Goal: Task Accomplishment & Management: Use online tool/utility

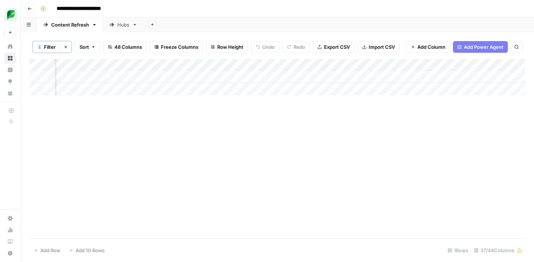
click at [53, 46] on span "Filter" at bounding box center [50, 46] width 12 height 7
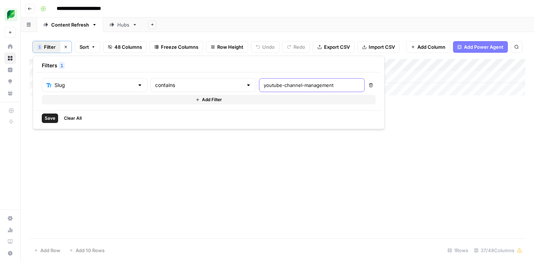
click at [264, 85] on input "youtube-channel-management" at bounding box center [312, 84] width 96 height 7
click at [264, 86] on input "youtube-channel-management" at bounding box center [312, 84] width 96 height 7
paste input "nterprise-social-media/"
click at [264, 86] on input "nterprise-social-media" at bounding box center [312, 84] width 96 height 7
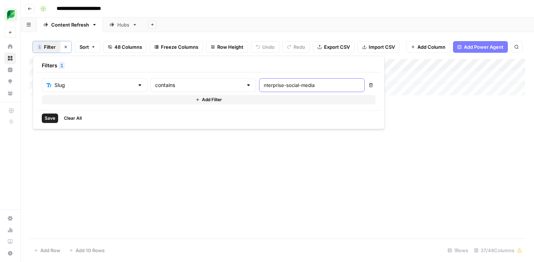
click at [264, 86] on input "nterprise-social-media" at bounding box center [312, 84] width 96 height 7
type input "enterprise-social-media"
click at [48, 117] on span "Save" at bounding box center [50, 118] width 11 height 7
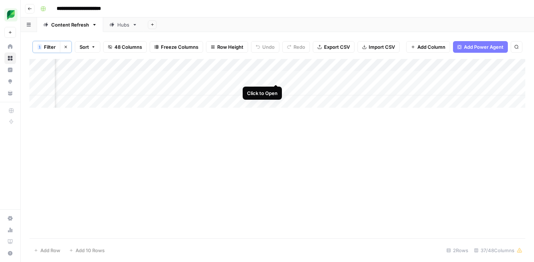
click at [277, 77] on div "Add Column" at bounding box center [277, 83] width 496 height 49
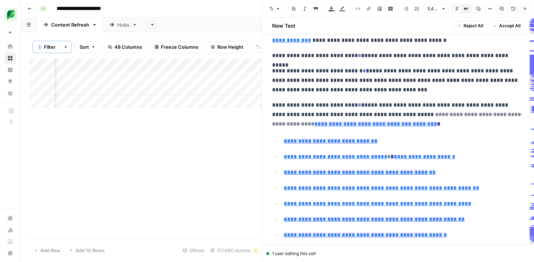
scroll to position [31, 0]
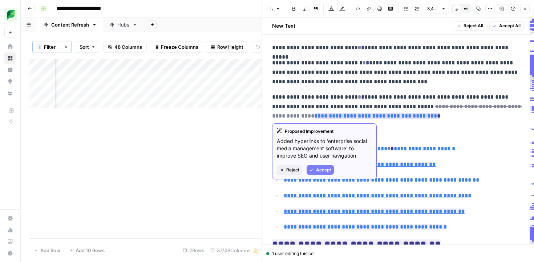
click at [297, 170] on span "Reject" at bounding box center [292, 169] width 13 height 7
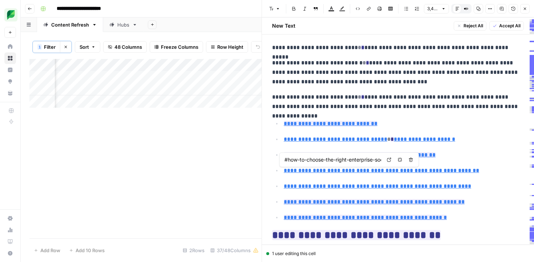
type input "#social-media-for-enterprise"
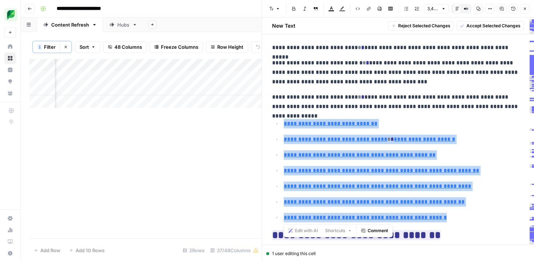
drag, startPoint x: 390, startPoint y: 194, endPoint x: 277, endPoint y: 125, distance: 132.4
click at [277, 125] on ul "**********" at bounding box center [398, 170] width 252 height 104
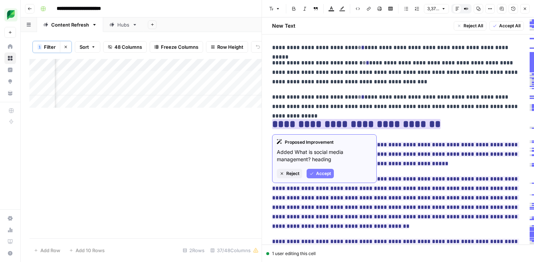
click at [327, 173] on span "Accept" at bounding box center [323, 173] width 15 height 7
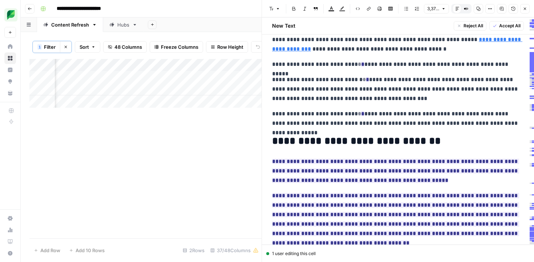
scroll to position [14, 0]
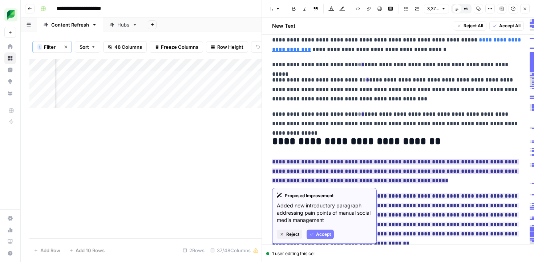
click at [287, 234] on span "Reject" at bounding box center [292, 234] width 13 height 7
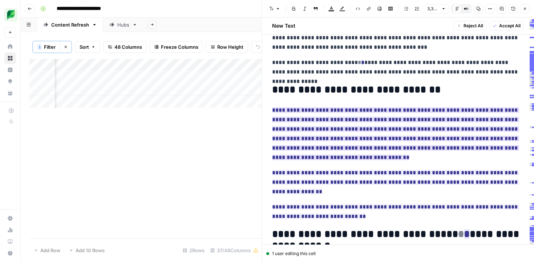
scroll to position [67, 0]
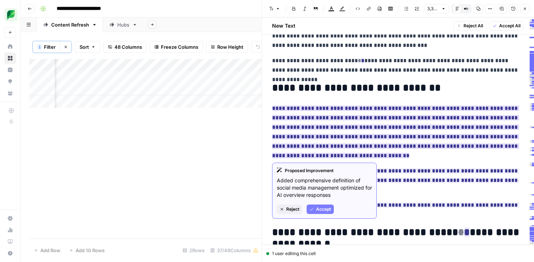
click at [311, 208] on icon "button" at bounding box center [312, 209] width 4 height 4
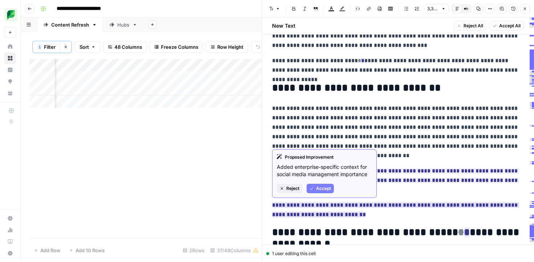
click at [315, 188] on button "Accept" at bounding box center [320, 188] width 27 height 9
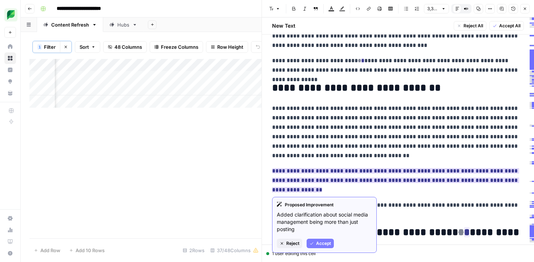
click at [319, 240] on span "Accept" at bounding box center [323, 243] width 15 height 7
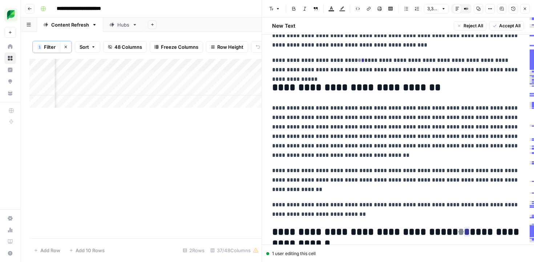
scroll to position [66, 0]
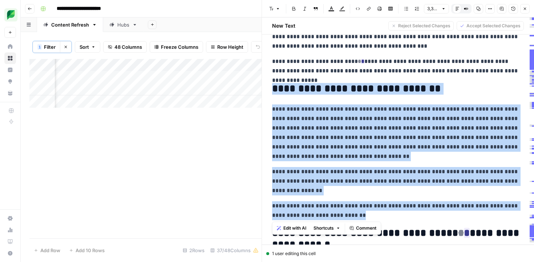
drag, startPoint x: 339, startPoint y: 214, endPoint x: 259, endPoint y: 89, distance: 148.1
click at [262, 89] on div "**********" at bounding box center [398, 131] width 273 height 262
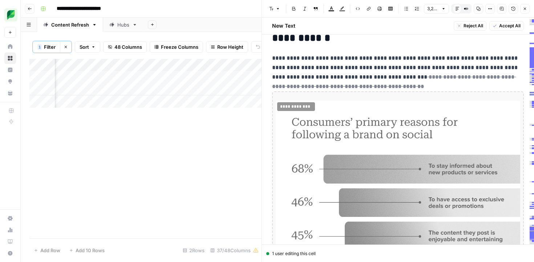
scroll to position [134, 0]
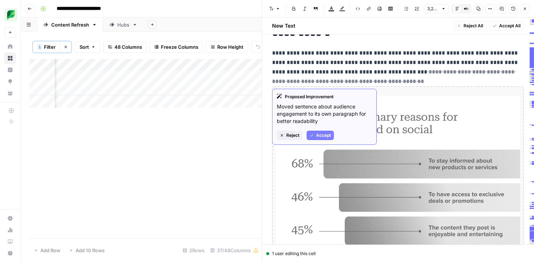
click at [315, 135] on button "Accept" at bounding box center [320, 134] width 27 height 9
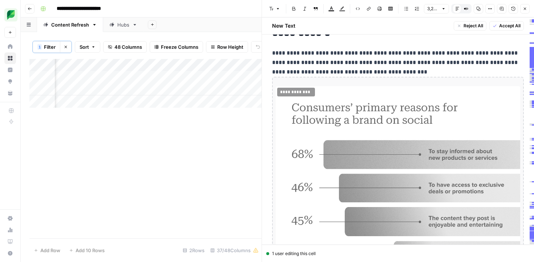
click at [366, 134] on img at bounding box center [398, 208] width 245 height 245
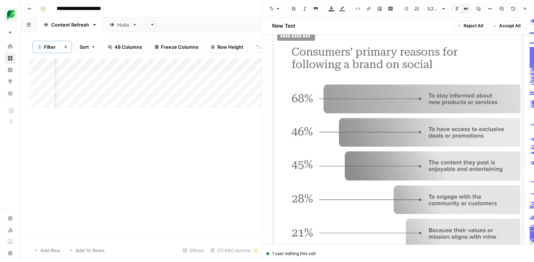
scroll to position [184, 0]
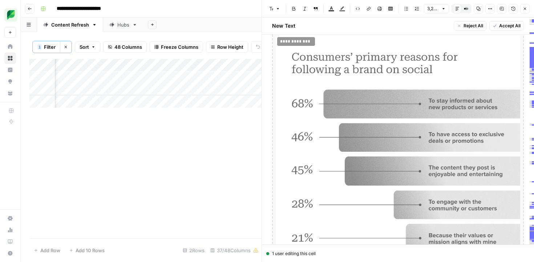
click at [366, 134] on img at bounding box center [398, 158] width 245 height 245
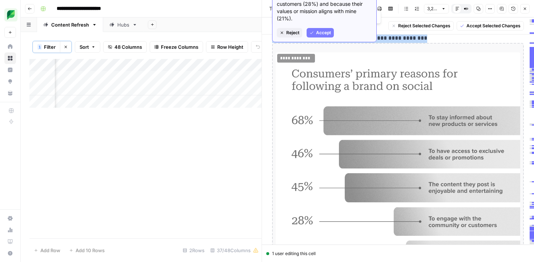
scroll to position [167, 0]
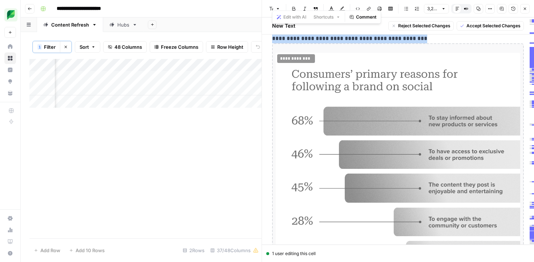
click at [487, 25] on span "Accept Selected Changes" at bounding box center [494, 26] width 54 height 7
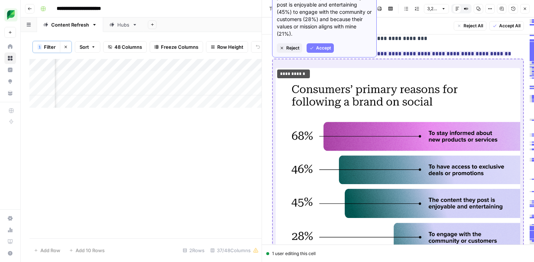
click at [325, 48] on span "Accept" at bounding box center [323, 48] width 15 height 7
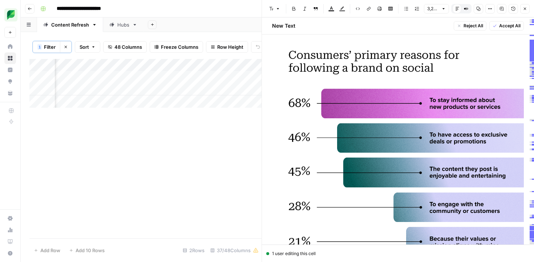
scroll to position [162, 0]
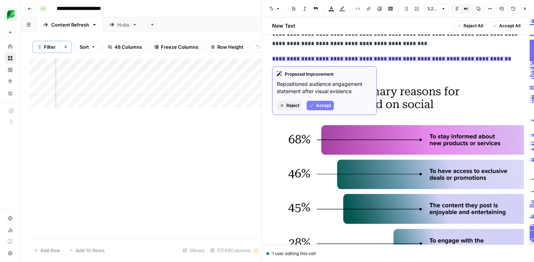
drag, startPoint x: 315, startPoint y: 105, endPoint x: 319, endPoint y: 105, distance: 4.0
click at [315, 105] on button "Accept" at bounding box center [320, 105] width 27 height 9
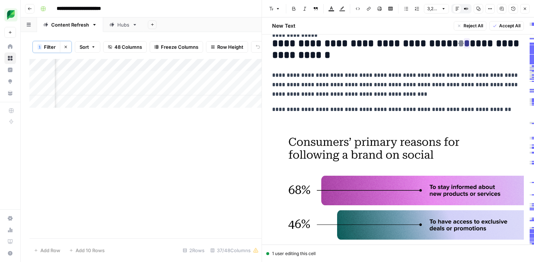
scroll to position [52, 0]
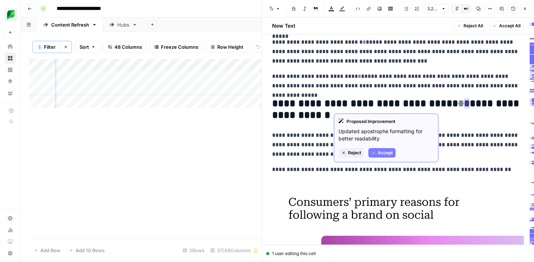
click at [382, 155] on span "Accept" at bounding box center [385, 152] width 15 height 7
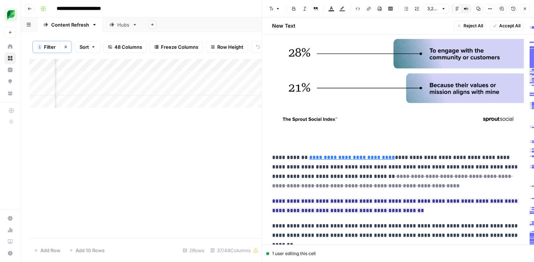
scroll to position [352, 0]
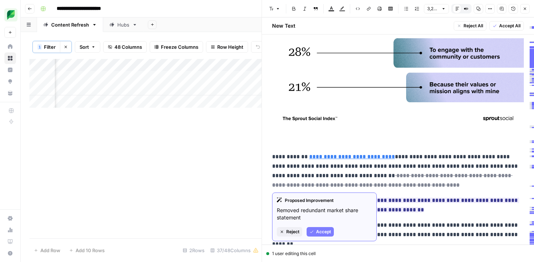
click at [324, 230] on span "Accept" at bounding box center [323, 231] width 15 height 7
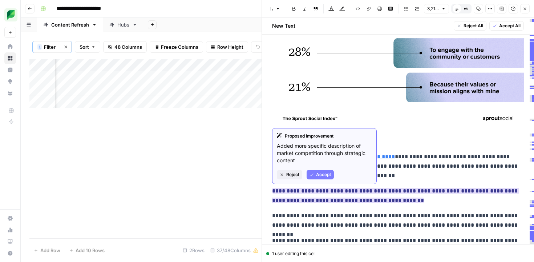
click at [316, 174] on span "Accept" at bounding box center [323, 174] width 15 height 7
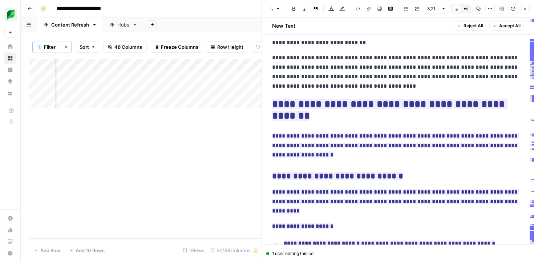
scroll to position [557, 0]
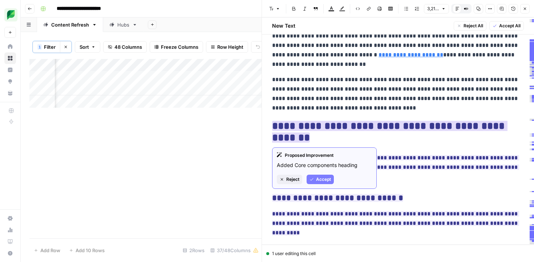
click at [315, 179] on button "Accept" at bounding box center [320, 178] width 27 height 9
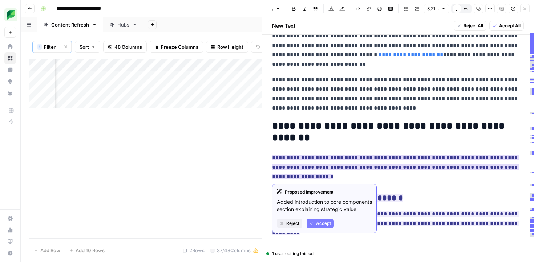
click at [323, 226] on span "Accept" at bounding box center [323, 223] width 15 height 7
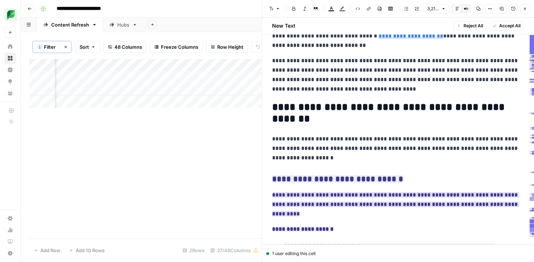
scroll to position [626, 0]
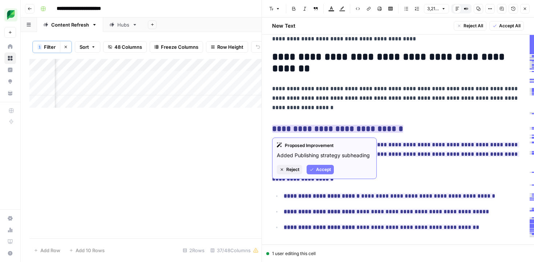
click at [321, 171] on span "Accept" at bounding box center [323, 169] width 15 height 7
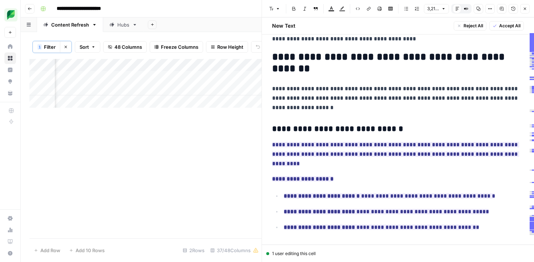
click at [415, 61] on h2 "**********" at bounding box center [398, 62] width 252 height 23
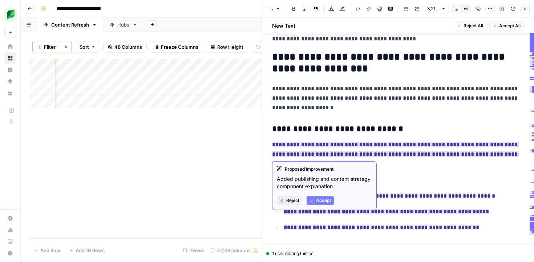
click at [324, 200] on span "Accept" at bounding box center [323, 200] width 15 height 7
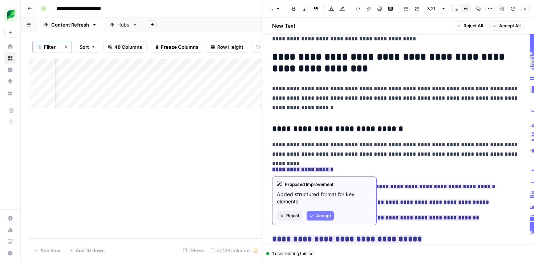
click at [319, 214] on span "Accept" at bounding box center [323, 215] width 15 height 7
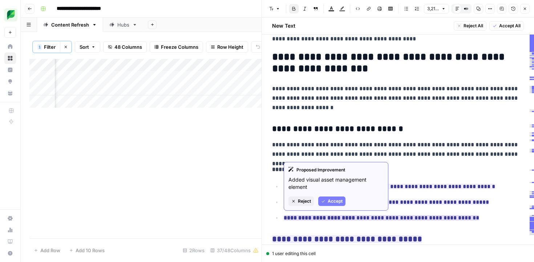
click at [332, 200] on span "Accept" at bounding box center [335, 201] width 15 height 7
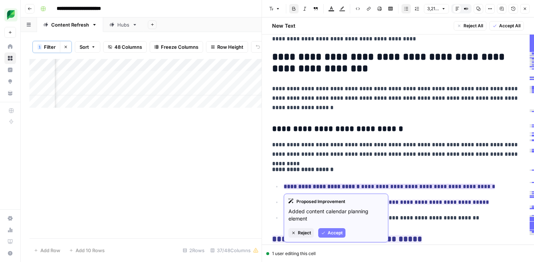
click at [336, 237] on div "Proposed Improvement Added content calendar planning element Reject Accept" at bounding box center [336, 217] width 105 height 49
drag, startPoint x: 332, startPoint y: 231, endPoint x: 332, endPoint y: 222, distance: 8.7
click at [332, 231] on span "Accept" at bounding box center [335, 232] width 15 height 7
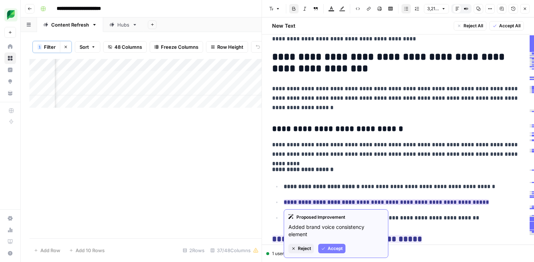
click at [330, 247] on span "Accept" at bounding box center [335, 248] width 15 height 7
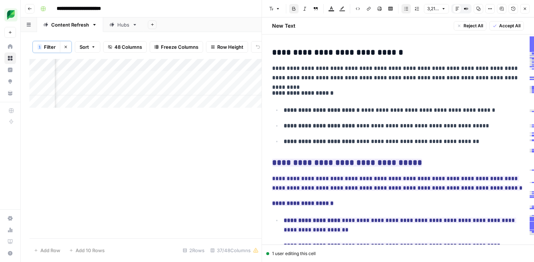
scroll to position [707, 0]
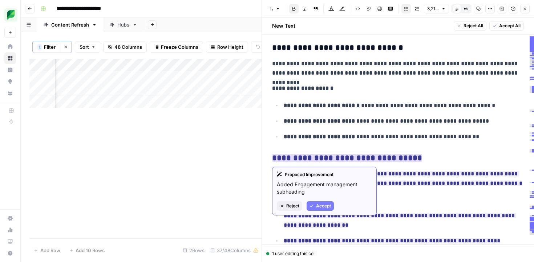
click at [325, 208] on span "Accept" at bounding box center [323, 205] width 15 height 7
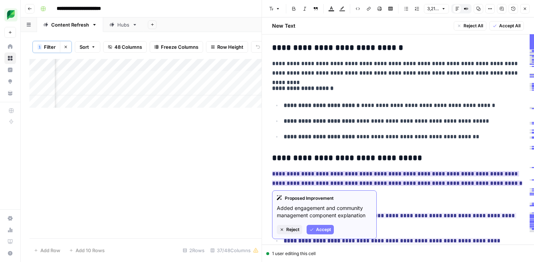
click at [318, 231] on span "Accept" at bounding box center [323, 229] width 15 height 7
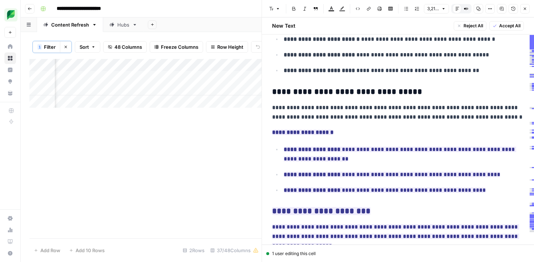
scroll to position [776, 0]
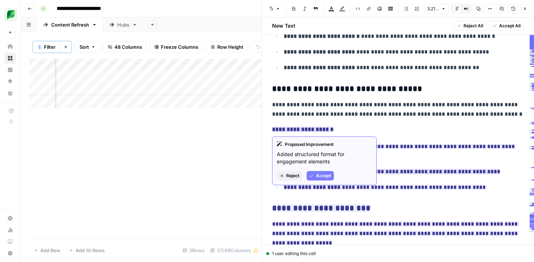
click at [319, 173] on span "Accept" at bounding box center [323, 175] width 15 height 7
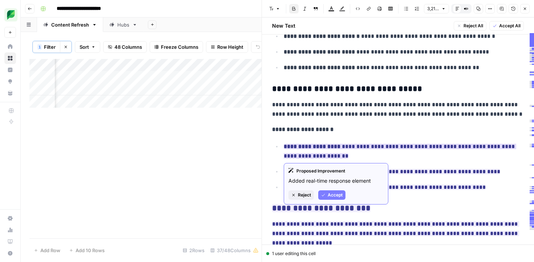
click at [332, 193] on span "Accept" at bounding box center [335, 195] width 15 height 7
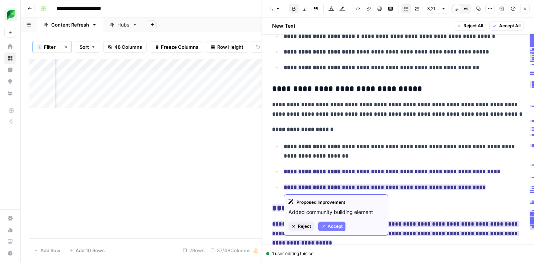
click at [333, 224] on span "Accept" at bounding box center [335, 226] width 15 height 7
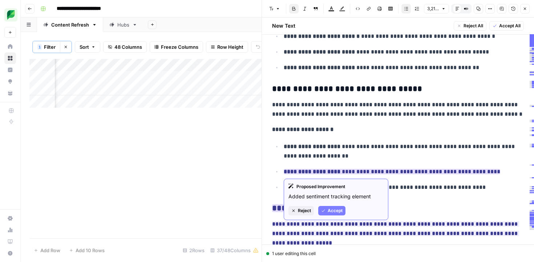
click at [330, 211] on span "Accept" at bounding box center [335, 210] width 15 height 7
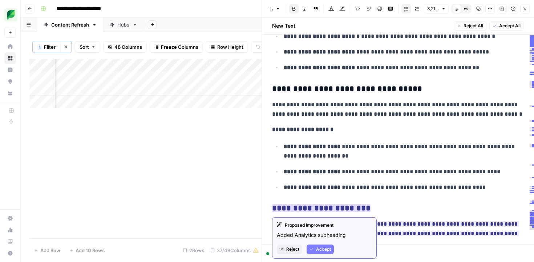
drag, startPoint x: 324, startPoint y: 249, endPoint x: 330, endPoint y: 245, distance: 7.1
click at [324, 249] on span "Accept" at bounding box center [323, 249] width 15 height 7
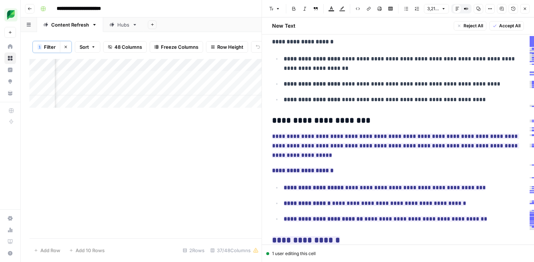
scroll to position [865, 0]
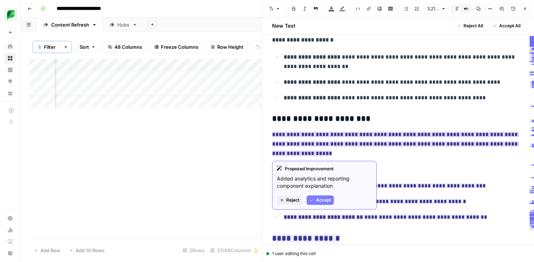
click at [321, 197] on span "Accept" at bounding box center [323, 200] width 15 height 7
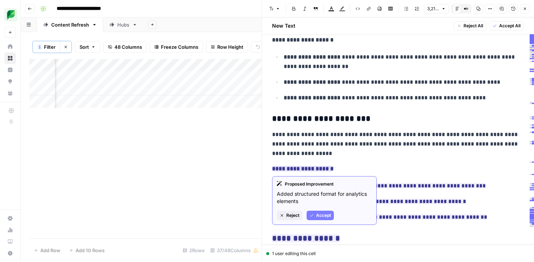
click at [323, 217] on span "Accept" at bounding box center [323, 215] width 15 height 7
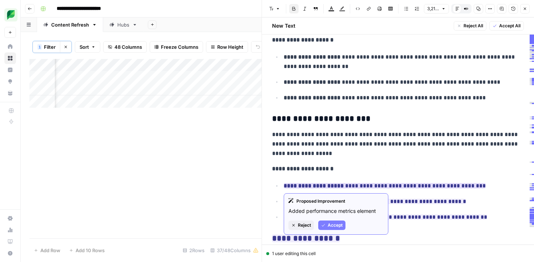
click at [330, 226] on span "Accept" at bounding box center [335, 225] width 15 height 7
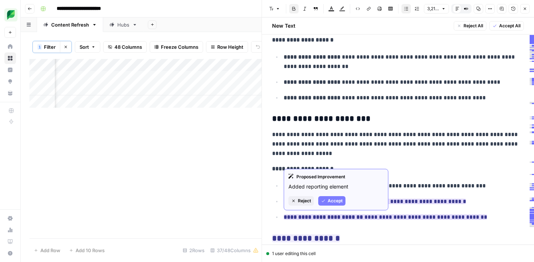
click at [332, 201] on span "Accept" at bounding box center [335, 200] width 15 height 7
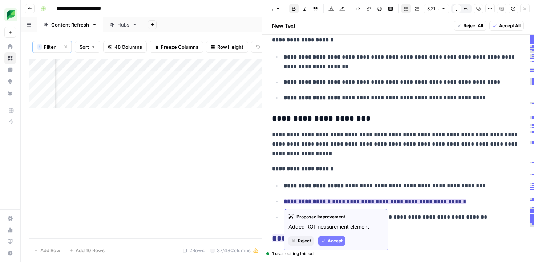
click at [329, 237] on span "Accept" at bounding box center [335, 240] width 15 height 7
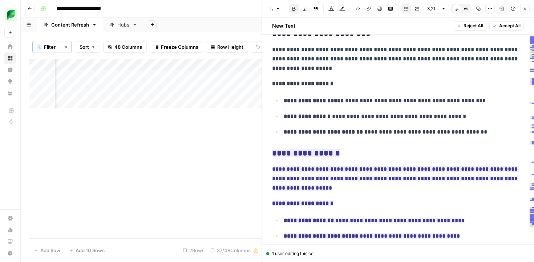
scroll to position [967, 0]
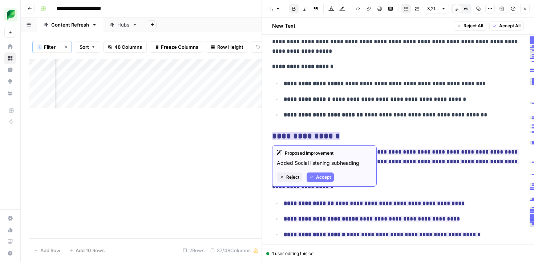
click at [318, 177] on span "Accept" at bounding box center [323, 177] width 15 height 7
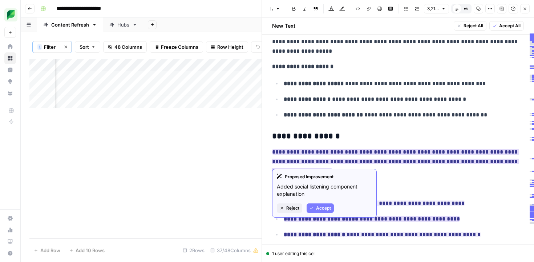
click at [326, 208] on span "Accept" at bounding box center [323, 208] width 15 height 7
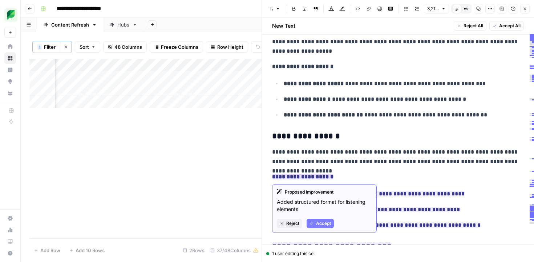
drag, startPoint x: 318, startPoint y: 222, endPoint x: 324, endPoint y: 218, distance: 7.2
click at [318, 222] on span "Accept" at bounding box center [323, 223] width 15 height 7
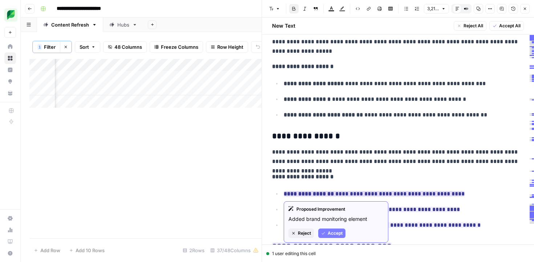
click at [338, 239] on div "Proposed Improvement Added brand monitoring element Reject Accept" at bounding box center [336, 221] width 105 height 41
click at [335, 233] on span "Accept" at bounding box center [335, 233] width 15 height 7
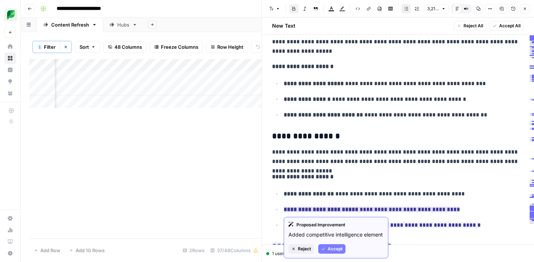
drag, startPoint x: 336, startPoint y: 249, endPoint x: 336, endPoint y: 241, distance: 7.6
click at [337, 249] on span "Accept" at bounding box center [335, 248] width 15 height 7
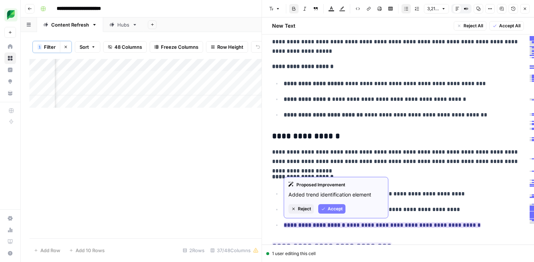
click at [333, 210] on span "Accept" at bounding box center [335, 208] width 15 height 7
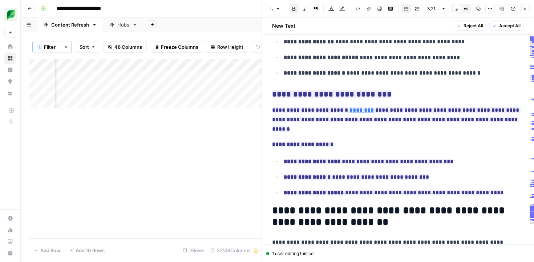
scroll to position [1120, 0]
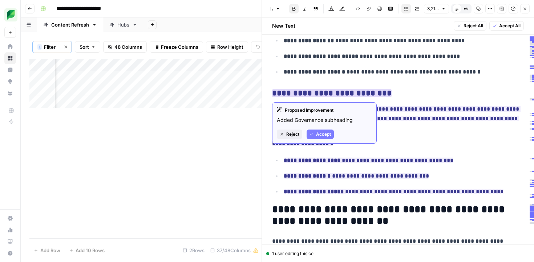
click at [312, 135] on icon "button" at bounding box center [312, 134] width 4 height 4
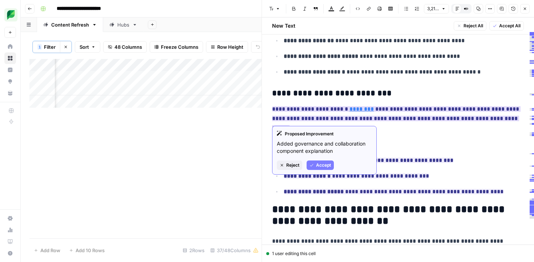
drag, startPoint x: 325, startPoint y: 164, endPoint x: 334, endPoint y: 141, distance: 24.3
click at [325, 164] on span "Accept" at bounding box center [323, 165] width 15 height 7
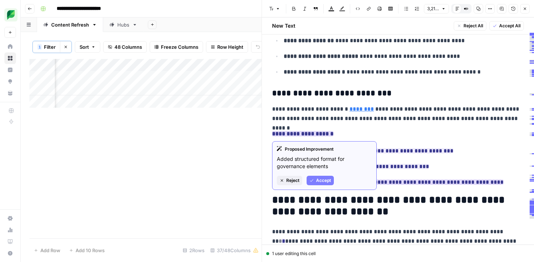
click at [330, 180] on span "Accept" at bounding box center [323, 180] width 15 height 7
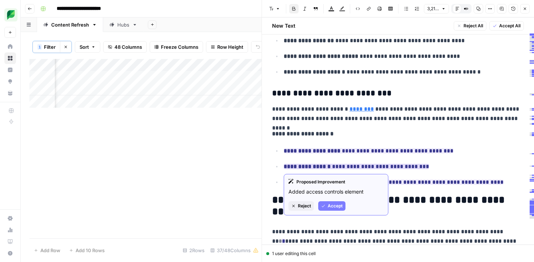
drag, startPoint x: 335, startPoint y: 204, endPoint x: 350, endPoint y: 174, distance: 34.0
click at [335, 204] on span "Accept" at bounding box center [335, 205] width 15 height 7
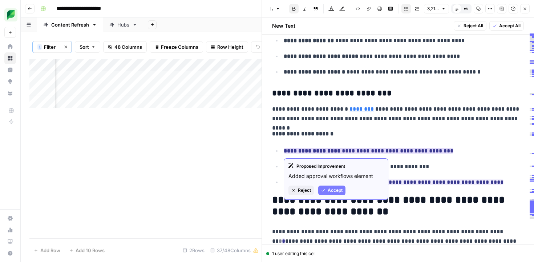
click at [336, 192] on span "Accept" at bounding box center [335, 190] width 15 height 7
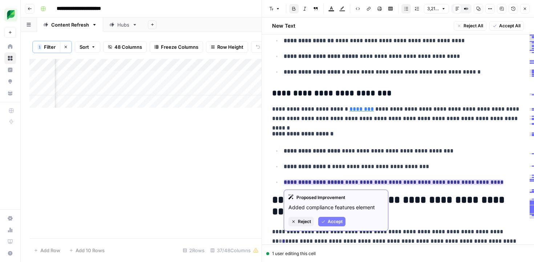
drag, startPoint x: 330, startPoint y: 218, endPoint x: 342, endPoint y: 204, distance: 18.6
click at [330, 218] on span "Accept" at bounding box center [335, 221] width 15 height 7
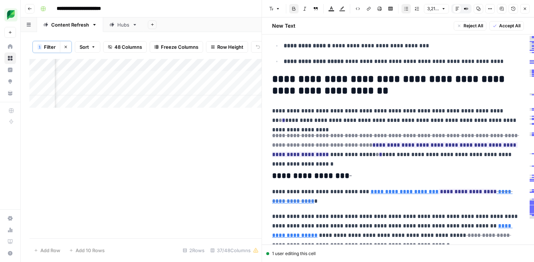
scroll to position [1241, 0]
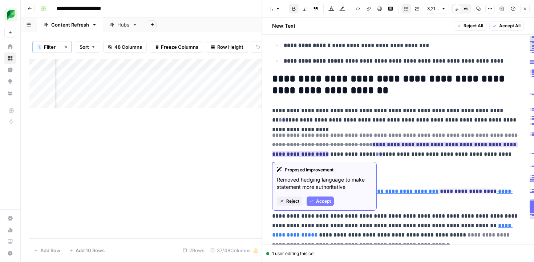
click at [319, 199] on span "Accept" at bounding box center [323, 201] width 15 height 7
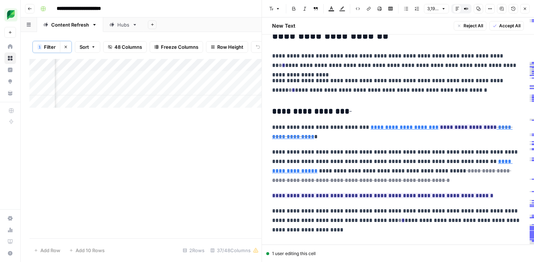
scroll to position [1300, 0]
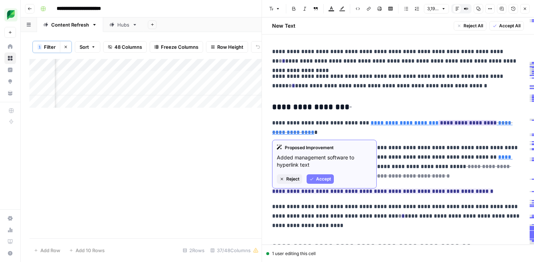
click at [327, 180] on span "Accept" at bounding box center [323, 179] width 15 height 7
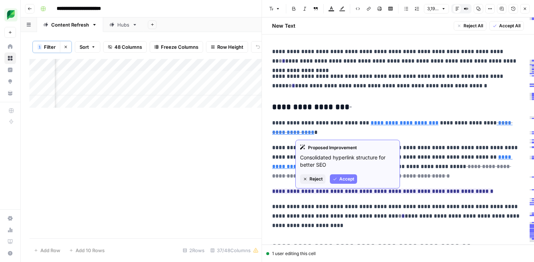
click at [346, 177] on span "Accept" at bounding box center [346, 179] width 15 height 7
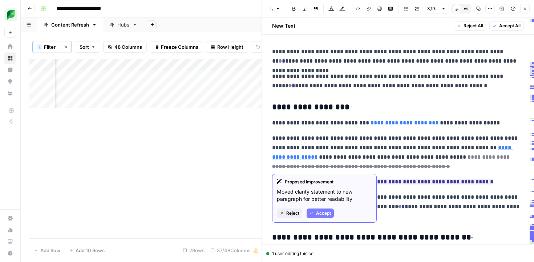
click at [321, 214] on span "Accept" at bounding box center [323, 213] width 15 height 7
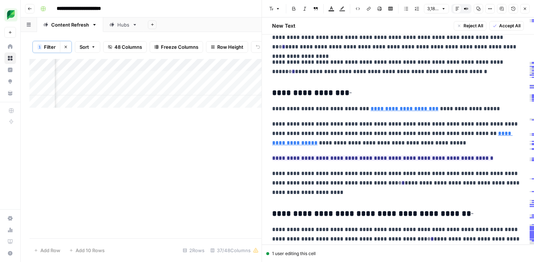
scroll to position [1317, 0]
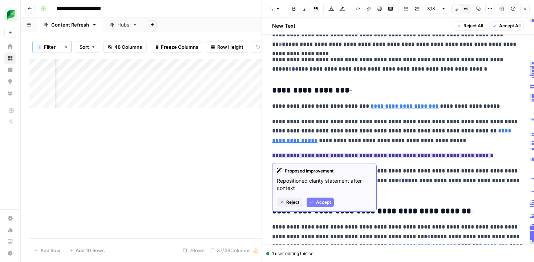
click at [323, 200] on span "Accept" at bounding box center [323, 202] width 15 height 7
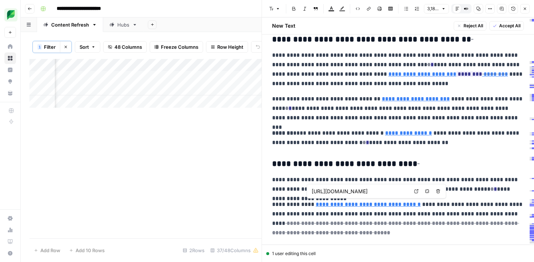
scroll to position [1492, 0]
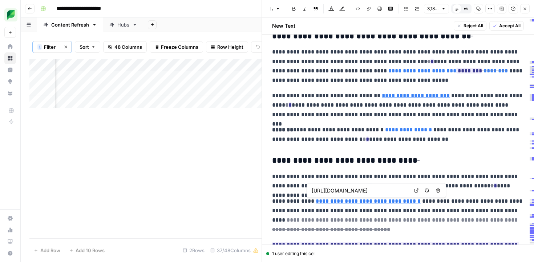
type input "[URL][DOMAIN_NAME]"
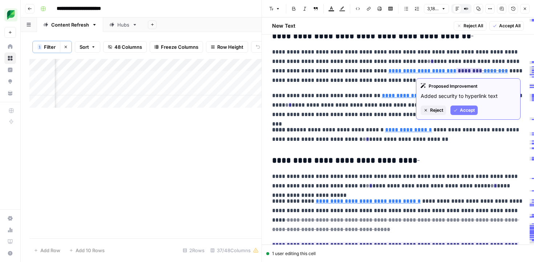
click at [469, 112] on span "Accept" at bounding box center [467, 110] width 15 height 7
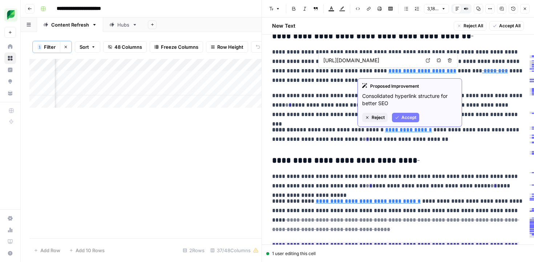
click at [414, 117] on span "Accept" at bounding box center [409, 117] width 15 height 7
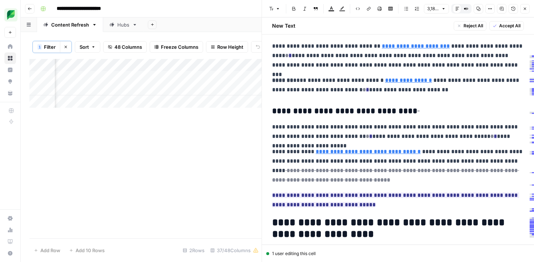
scroll to position [1541, 0]
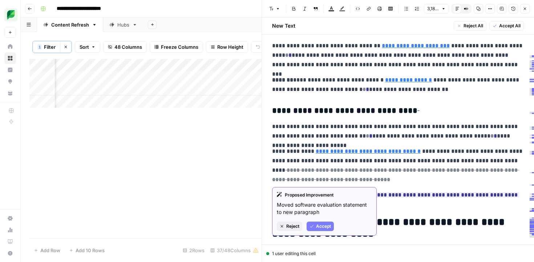
click at [328, 221] on button "Accept" at bounding box center [320, 225] width 27 height 9
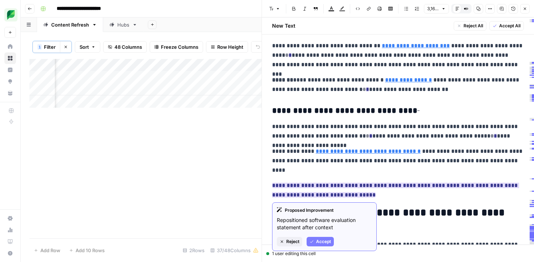
click at [324, 239] on span "Accept" at bounding box center [323, 241] width 15 height 7
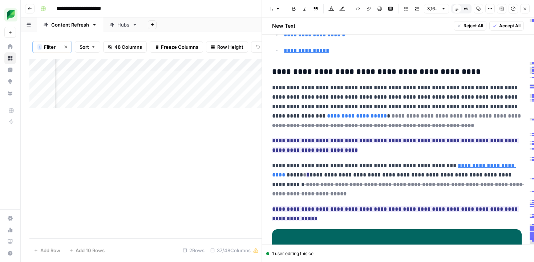
scroll to position [1907, 0]
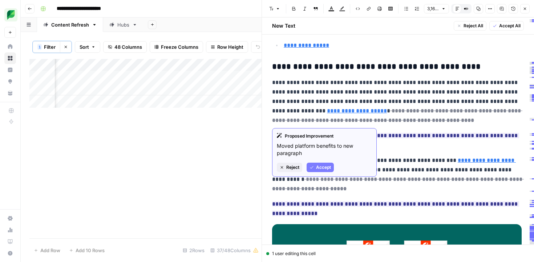
click at [326, 163] on button "Accept" at bounding box center [320, 166] width 27 height 9
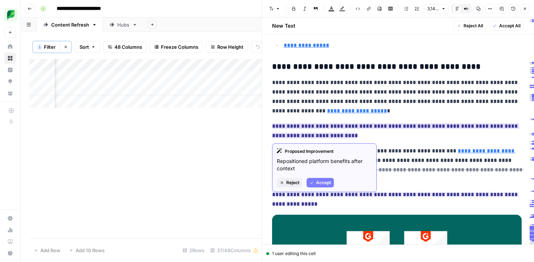
click at [320, 180] on span "Accept" at bounding box center [323, 182] width 15 height 7
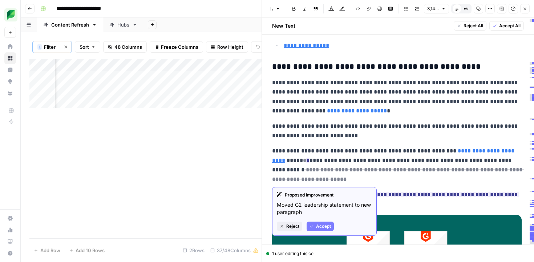
click at [329, 223] on span "Accept" at bounding box center [323, 226] width 15 height 7
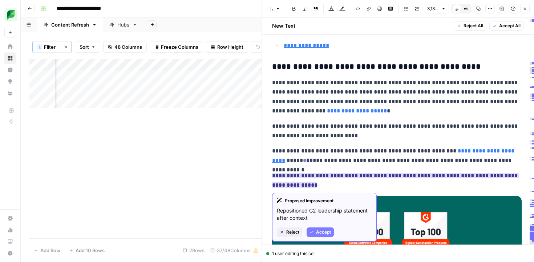
click at [322, 230] on span "Accept" at bounding box center [323, 232] width 15 height 7
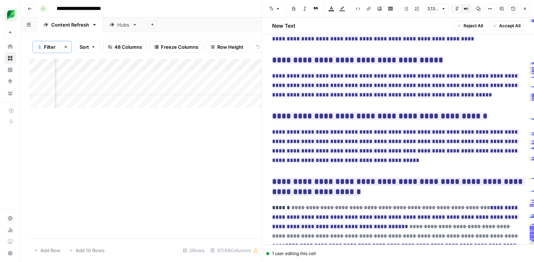
scroll to position [6460, 0]
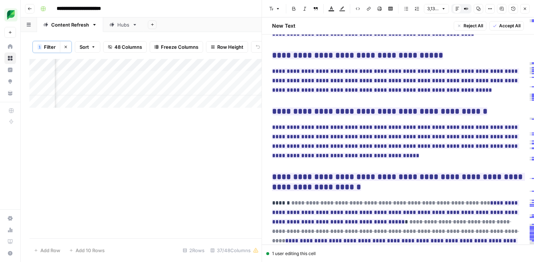
click at [502, 25] on span "Accept All" at bounding box center [509, 26] width 21 height 7
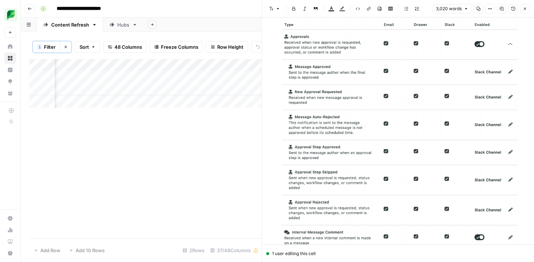
scroll to position [2924, 0]
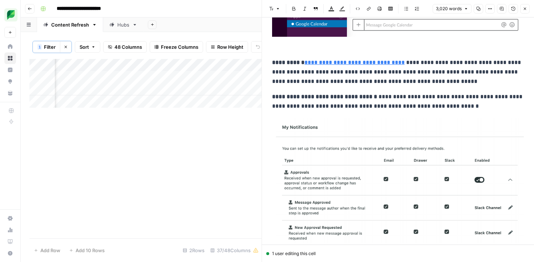
click at [300, 65] on strong "**********" at bounding box center [288, 62] width 32 height 5
click at [305, 83] on p "**********" at bounding box center [398, 72] width 252 height 28
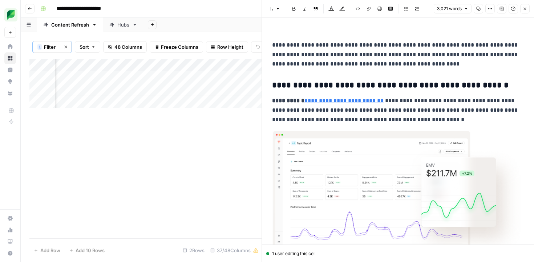
scroll to position [3532, 0]
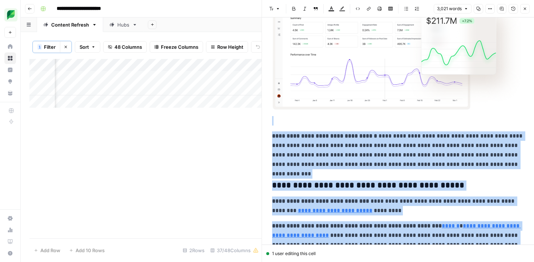
copy div "**********"
click at [486, 10] on button "Options" at bounding box center [489, 8] width 9 height 9
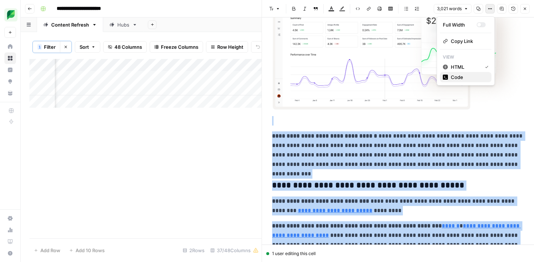
click at [463, 74] on span "Code" at bounding box center [468, 76] width 35 height 7
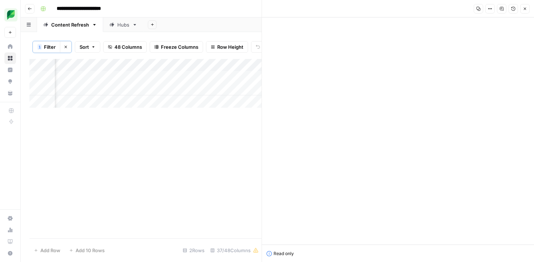
scroll to position [0, 0]
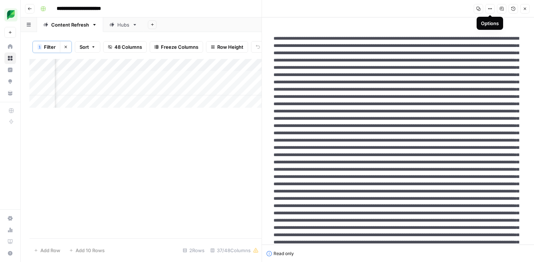
click at [487, 10] on button "Options" at bounding box center [489, 8] width 9 height 9
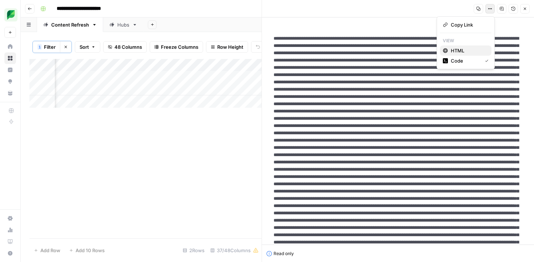
click at [463, 54] on button "HTML" at bounding box center [466, 50] width 52 height 10
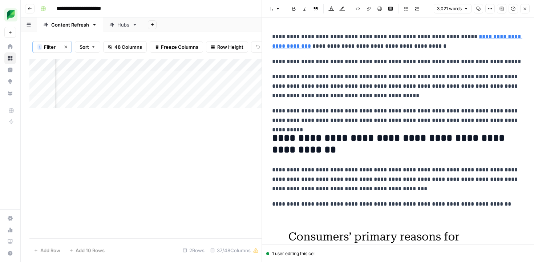
click at [437, 81] on p "**********" at bounding box center [398, 86] width 252 height 28
type input "social media management tool"
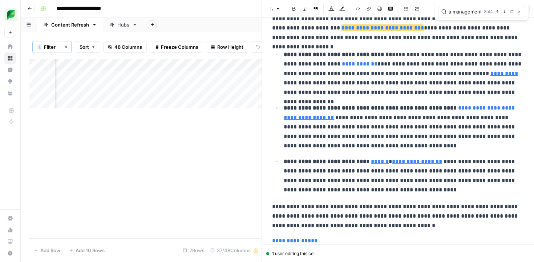
scroll to position [0, 0]
click at [385, 28] on span "**********" at bounding box center [383, 27] width 82 height 5
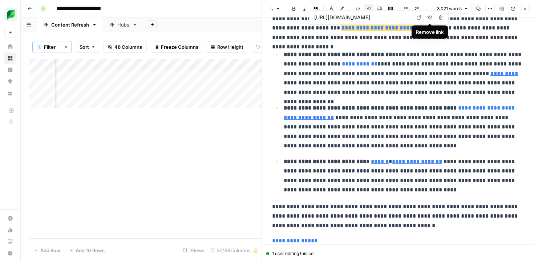
click at [432, 21] on button "Remove link" at bounding box center [429, 17] width 9 height 9
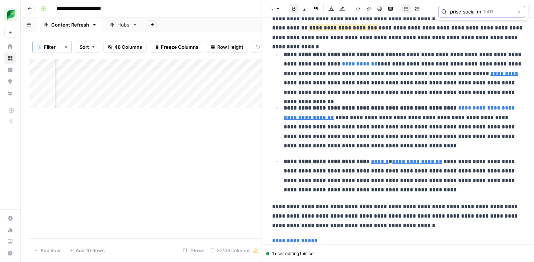
scroll to position [0, 23]
type input "enterprise social media"
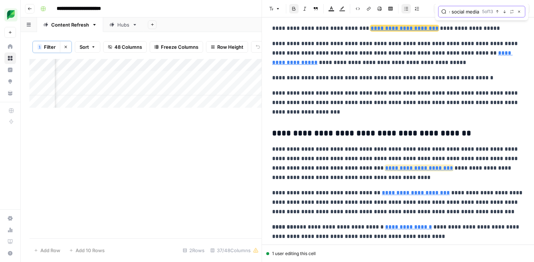
scroll to position [1378, 0]
click at [403, 168] on span "**********" at bounding box center [419, 167] width 68 height 5
click at [416, 174] on p "**********" at bounding box center [398, 163] width 252 height 38
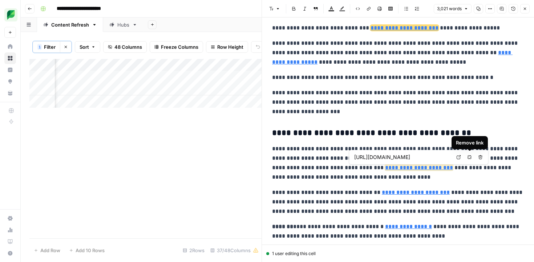
click at [470, 157] on icon "button" at bounding box center [470, 157] width 4 height 4
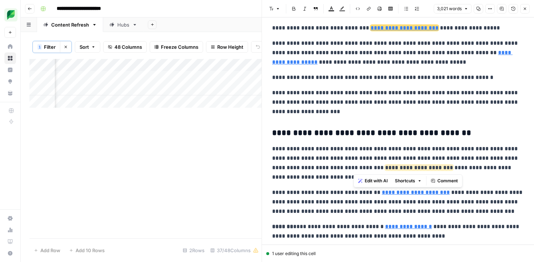
click at [439, 95] on p "**********" at bounding box center [398, 102] width 252 height 28
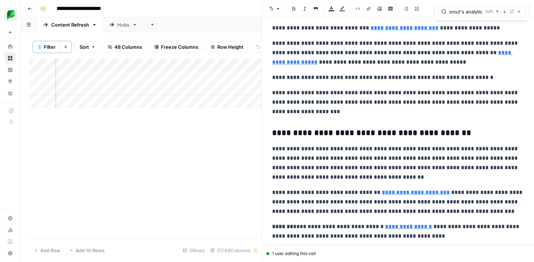
scroll to position [0, 7]
type input "Sprout's analytic"
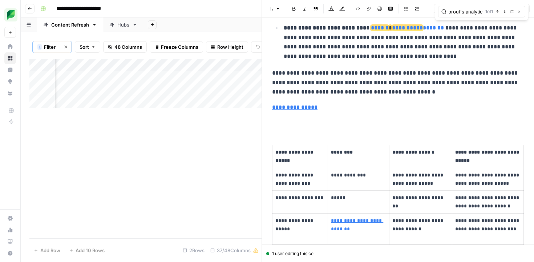
scroll to position [0, 0]
click at [519, 12] on icon "button" at bounding box center [519, 12] width 2 height 2
click at [489, 9] on icon "button" at bounding box center [490, 9] width 4 height 4
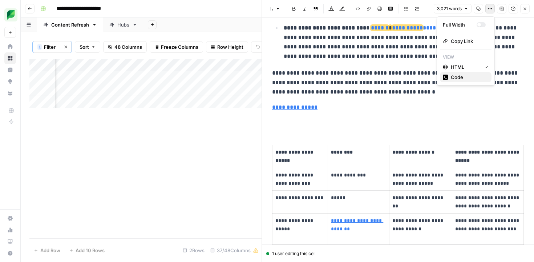
click at [463, 75] on span "Code" at bounding box center [468, 76] width 35 height 7
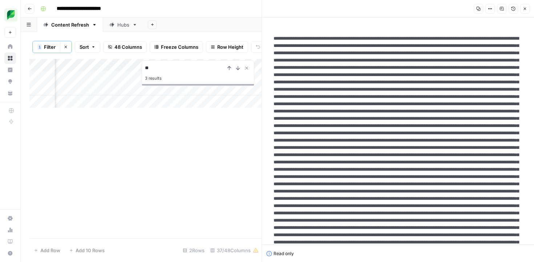
type input "*"
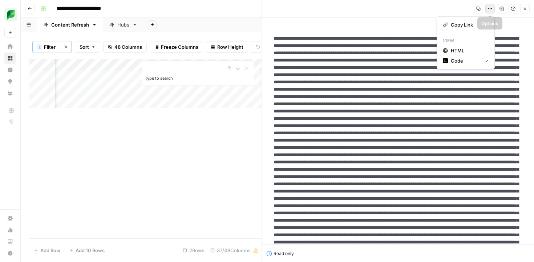
click at [489, 9] on icon "button" at bounding box center [490, 9] width 4 height 4
click at [468, 48] on span "HTML" at bounding box center [468, 50] width 35 height 7
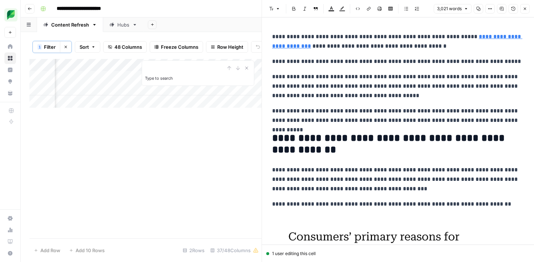
click at [415, 134] on h2 "**********" at bounding box center [398, 143] width 252 height 23
type input "analytics"
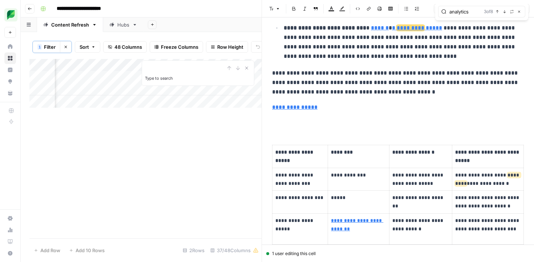
scroll to position [2374, 0]
click at [497, 14] on button "Previous match" at bounding box center [498, 12] width 6 height 6
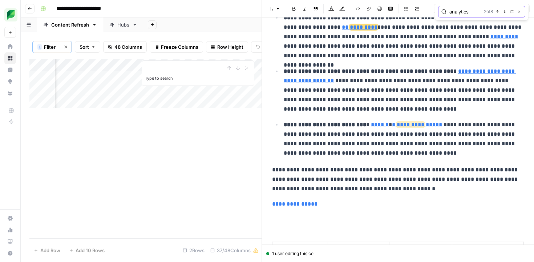
scroll to position [2277, 0]
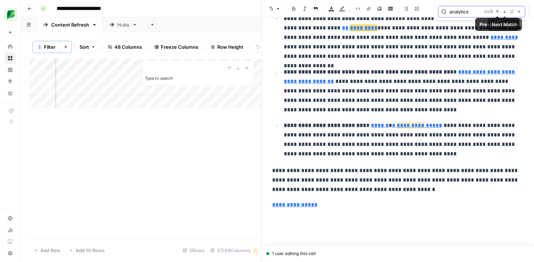
click at [505, 13] on icon "button" at bounding box center [505, 12] width 4 height 4
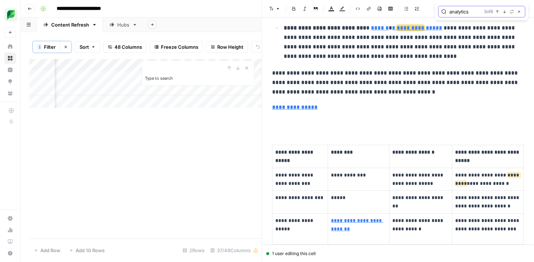
click at [504, 13] on icon "button" at bounding box center [505, 12] width 4 height 4
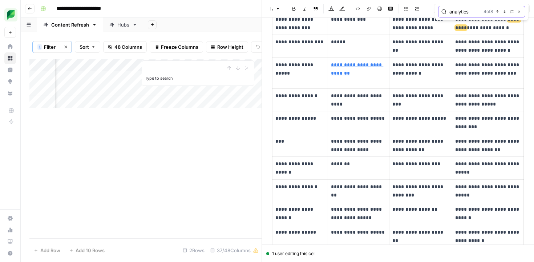
click at [504, 13] on icon "button" at bounding box center [505, 12] width 4 height 4
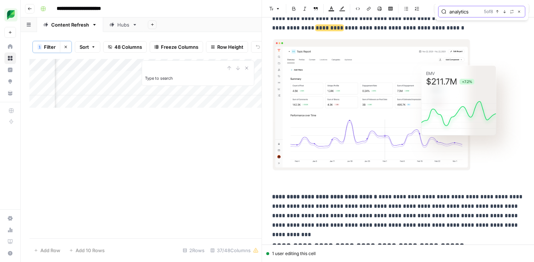
click at [504, 13] on button "Next Match" at bounding box center [505, 12] width 6 height 6
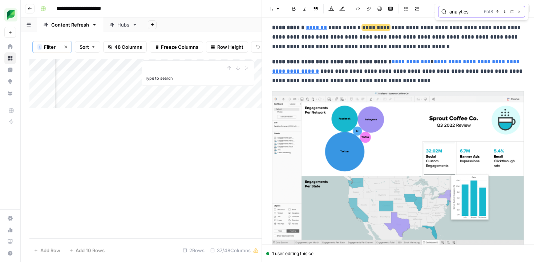
click at [504, 13] on button "Next Match" at bounding box center [505, 12] width 6 height 6
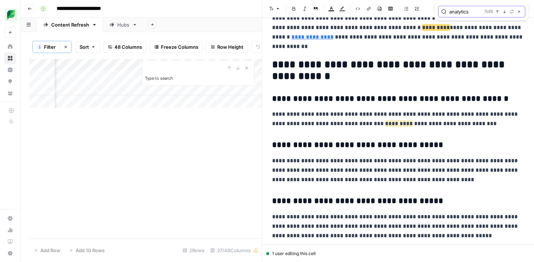
click at [504, 13] on button "Next Match" at bounding box center [505, 12] width 6 height 6
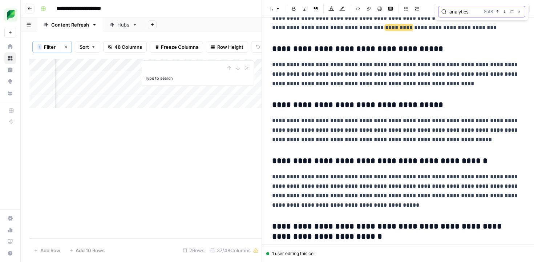
click at [504, 13] on button "Next Match" at bounding box center [505, 12] width 6 height 6
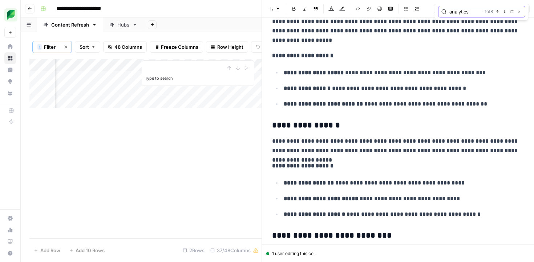
scroll to position [937, 0]
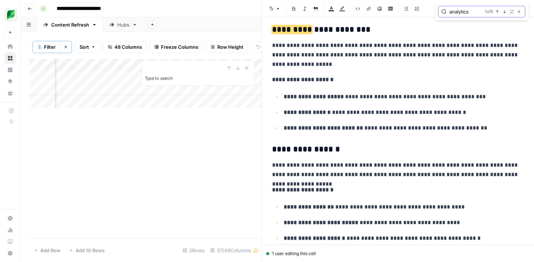
click at [504, 13] on button "Next Match" at bounding box center [505, 12] width 6 height 6
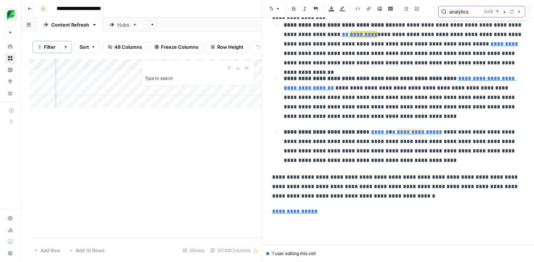
scroll to position [2277, 0]
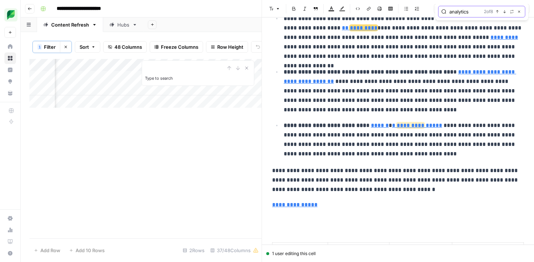
click at [503, 14] on button "Next Match" at bounding box center [505, 12] width 6 height 6
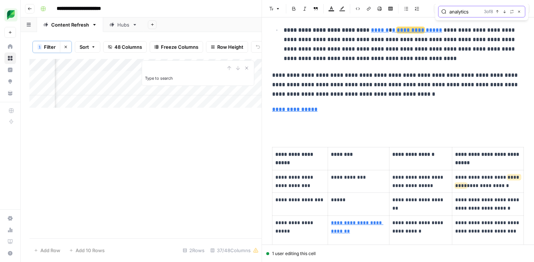
scroll to position [2374, 0]
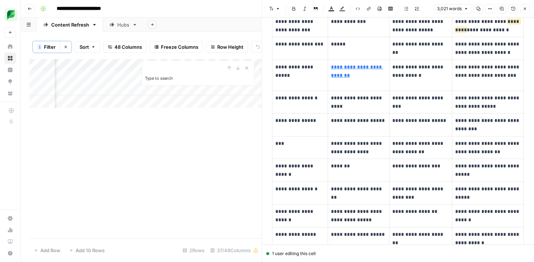
scroll to position [2560, 0]
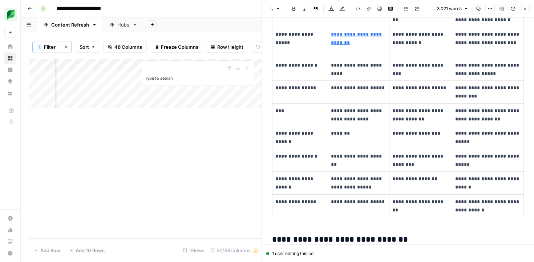
click at [409, 67] on p "**********" at bounding box center [420, 69] width 57 height 17
type input "Salesforce"
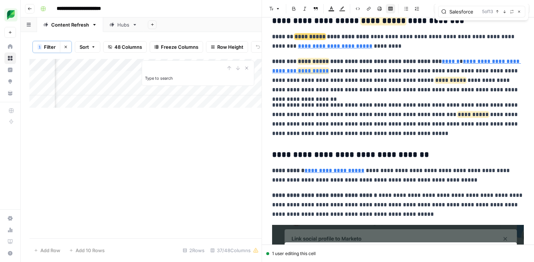
scroll to position [3705, 0]
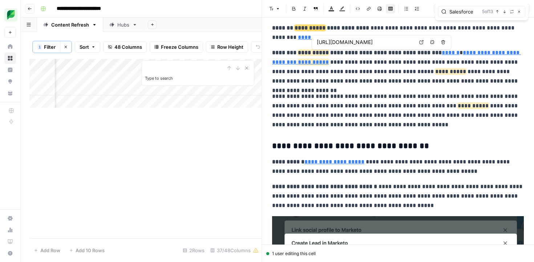
click at [442, 55] on link "******" at bounding box center [451, 52] width 18 height 5
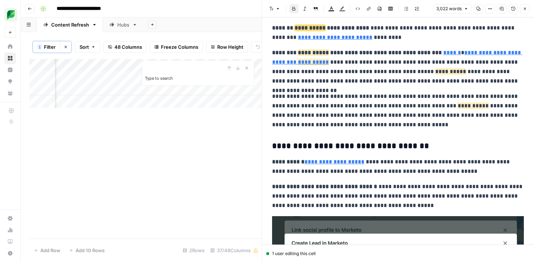
click at [436, 76] on p "**********" at bounding box center [398, 67] width 252 height 38
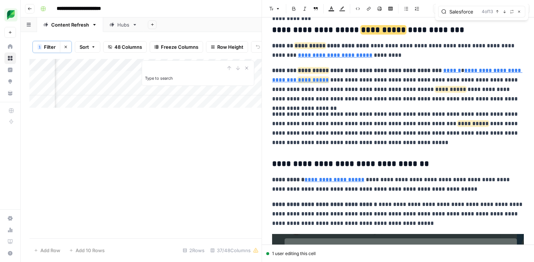
scroll to position [3688, 0]
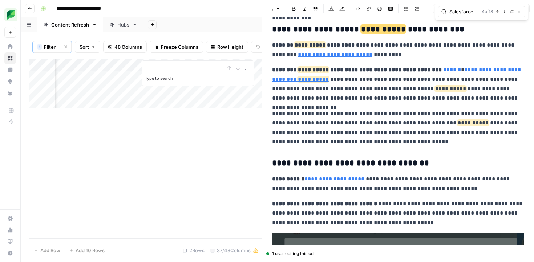
click at [471, 72] on link "**********" at bounding box center [397, 74] width 250 height 15
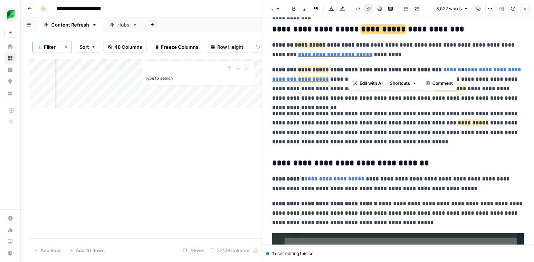
click at [458, 71] on p "**********" at bounding box center [398, 84] width 252 height 38
click at [450, 71] on link "******" at bounding box center [452, 69] width 18 height 5
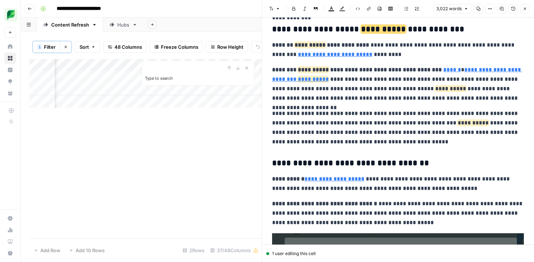
click at [458, 71] on p "**********" at bounding box center [398, 84] width 252 height 38
click at [452, 71] on link "******" at bounding box center [452, 69] width 18 height 5
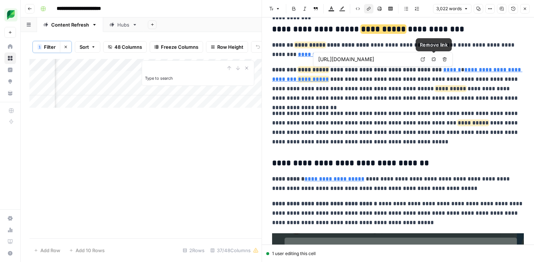
click at [435, 62] on button "Remove link" at bounding box center [433, 59] width 9 height 9
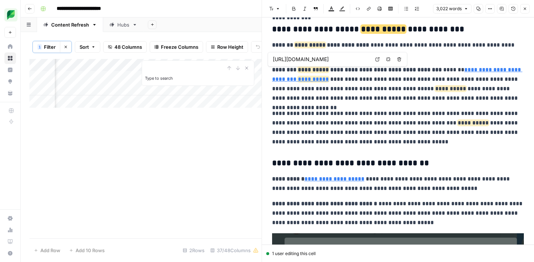
click at [465, 72] on link "**********" at bounding box center [397, 74] width 250 height 15
click at [461, 71] on link "**********" at bounding box center [397, 74] width 250 height 15
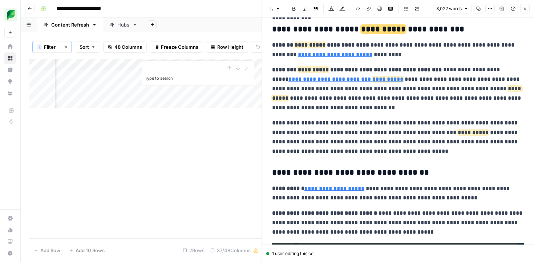
click at [403, 82] on link "**********" at bounding box center [346, 78] width 115 height 5
click at [461, 69] on icon at bounding box center [462, 68] width 4 height 4
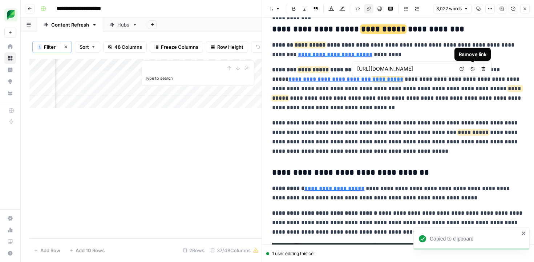
drag, startPoint x: 473, startPoint y: 70, endPoint x: 460, endPoint y: 71, distance: 12.8
click at [473, 70] on icon "button" at bounding box center [473, 68] width 4 height 4
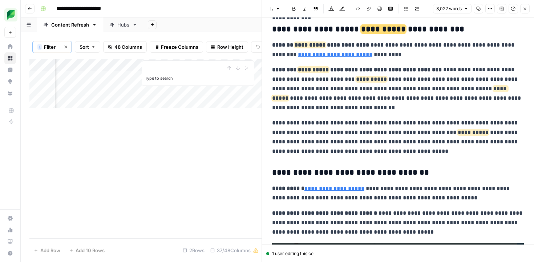
click at [352, 84] on p "**********" at bounding box center [398, 88] width 252 height 47
drag, startPoint x: 359, startPoint y: 81, endPoint x: 291, endPoint y: 84, distance: 68.7
click at [290, 84] on p "**********" at bounding box center [398, 88] width 252 height 47
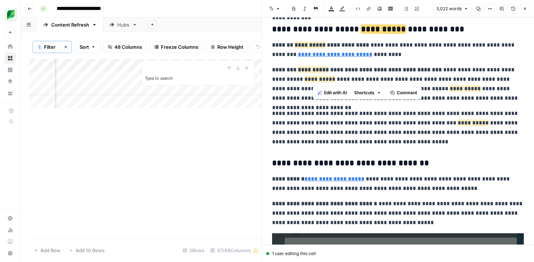
drag, startPoint x: 439, startPoint y: 70, endPoint x: 313, endPoint y: 81, distance: 126.6
click at [313, 81] on p "**********" at bounding box center [398, 84] width 252 height 38
click at [306, 114] on p "**********" at bounding box center [398, 128] width 252 height 38
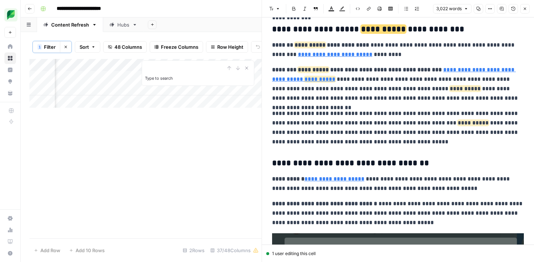
click at [424, 96] on p "**********" at bounding box center [398, 84] width 252 height 38
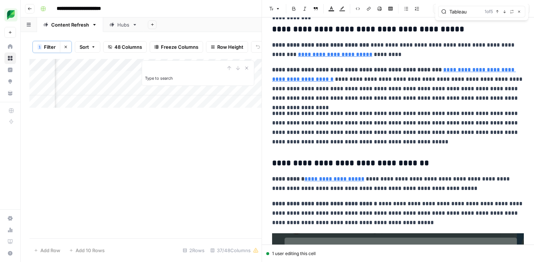
type input "Tableau"
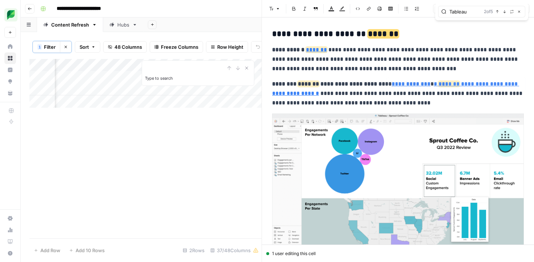
scroll to position [4701, 0]
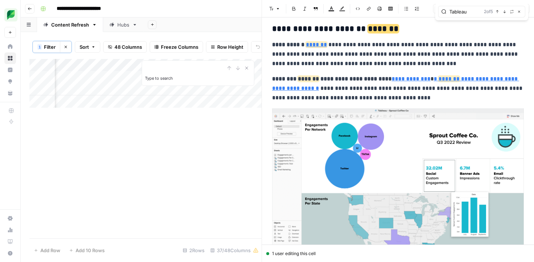
click at [392, 81] on link "**********" at bounding box center [411, 78] width 39 height 5
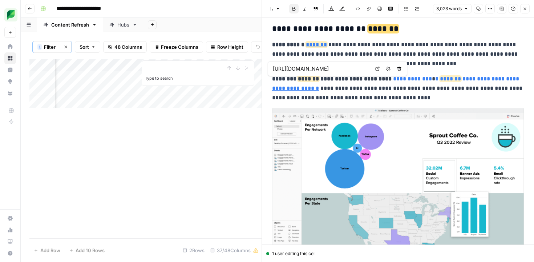
click at [440, 81] on span "*******" at bounding box center [450, 78] width 21 height 5
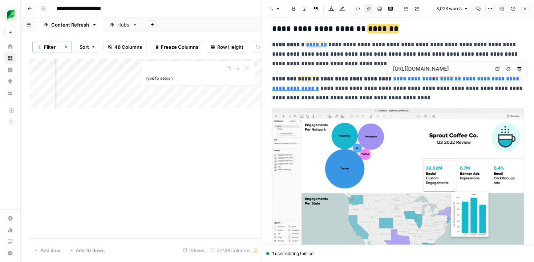
click at [496, 70] on icon at bounding box center [498, 69] width 4 height 4
type input "[URL][DOMAIN_NAME]"
click at [429, 58] on p "**********" at bounding box center [398, 54] width 252 height 28
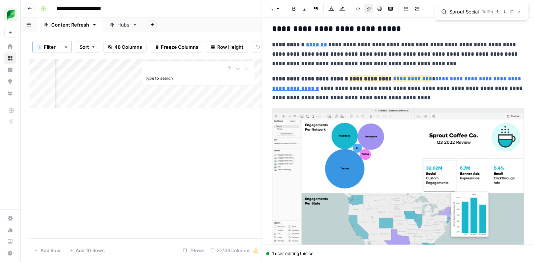
type input "Sprout Social"
click at [422, 78] on span "**********" at bounding box center [412, 78] width 39 height 5
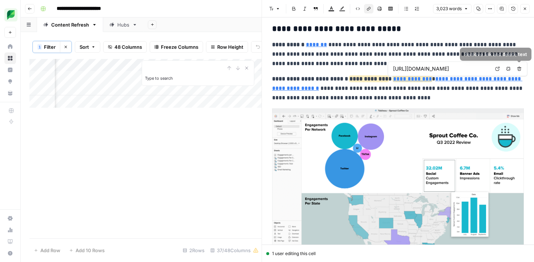
click at [509, 69] on icon "button" at bounding box center [509, 68] width 4 height 4
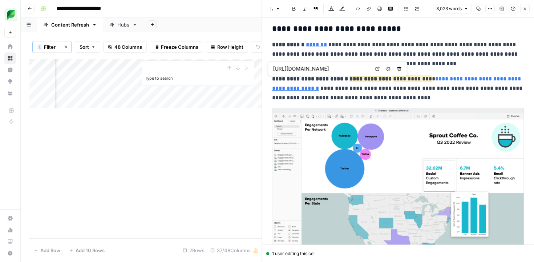
click at [480, 81] on link "**********" at bounding box center [397, 83] width 250 height 15
click at [428, 81] on p "**********" at bounding box center [398, 88] width 252 height 28
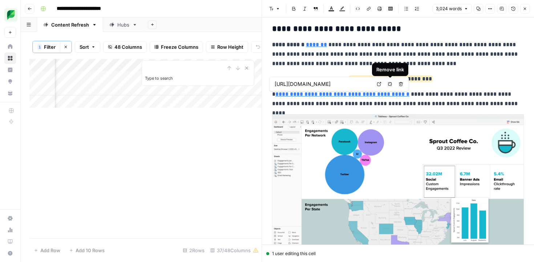
drag, startPoint x: 388, startPoint y: 84, endPoint x: 381, endPoint y: 86, distance: 7.6
click at [388, 84] on icon "button" at bounding box center [390, 84] width 4 height 4
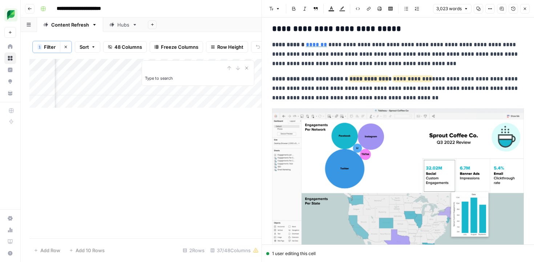
drag, startPoint x: 392, startPoint y: 86, endPoint x: 391, endPoint y: 81, distance: 4.8
click at [392, 86] on p "**********" at bounding box center [398, 88] width 252 height 28
drag, startPoint x: 393, startPoint y: 80, endPoint x: 311, endPoint y: 92, distance: 82.3
click at [311, 92] on p "**********" at bounding box center [398, 88] width 252 height 28
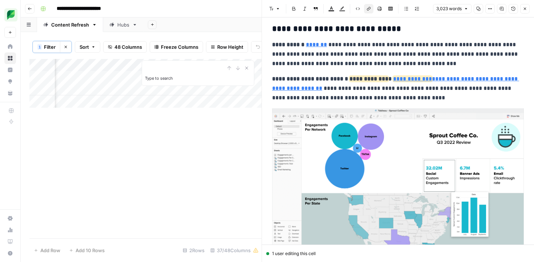
click at [428, 83] on p "**********" at bounding box center [398, 88] width 252 height 28
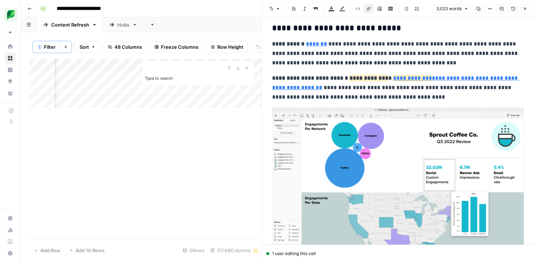
click at [446, 78] on link "**********" at bounding box center [395, 82] width 247 height 15
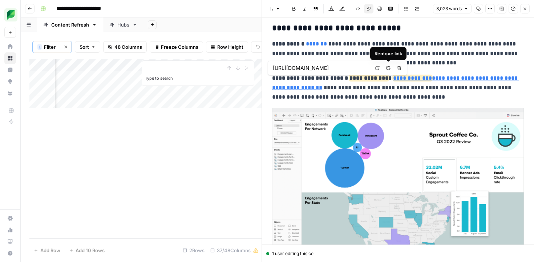
click at [389, 71] on button "Remove link" at bounding box center [388, 67] width 9 height 9
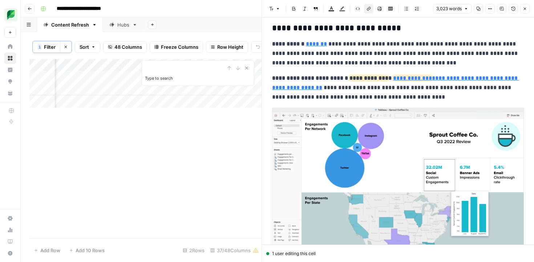
click at [461, 98] on p "**********" at bounding box center [398, 87] width 252 height 28
click at [447, 56] on p "**********" at bounding box center [398, 53] width 252 height 28
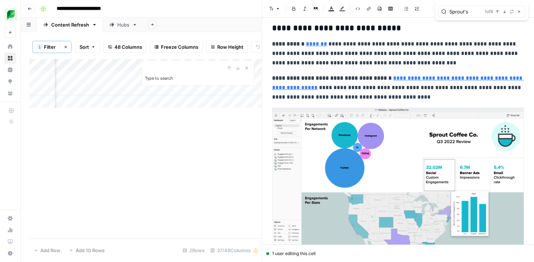
type input "Sprout's"
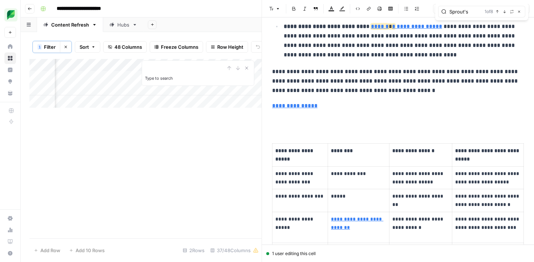
scroll to position [2374, 0]
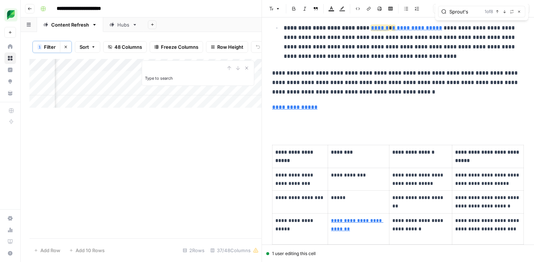
click at [398, 28] on link "**********" at bounding box center [417, 27] width 50 height 5
click at [398, 29] on link "**********" at bounding box center [417, 27] width 50 height 5
click at [493, 17] on icon at bounding box center [493, 17] width 4 height 4
click at [485, 19] on icon "button" at bounding box center [484, 17] width 4 height 4
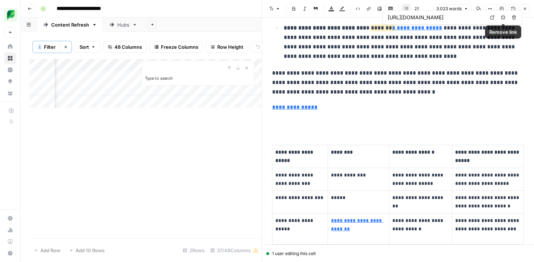
click at [503, 20] on button "Remove link" at bounding box center [503, 17] width 9 height 9
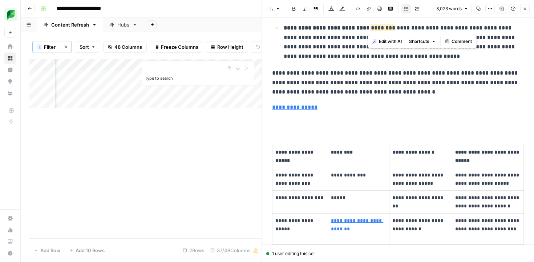
drag, startPoint x: 369, startPoint y: 28, endPoint x: 428, endPoint y: 28, distance: 59.2
click at [428, 28] on p "**********" at bounding box center [404, 42] width 240 height 38
click at [442, 86] on p "**********" at bounding box center [398, 82] width 252 height 28
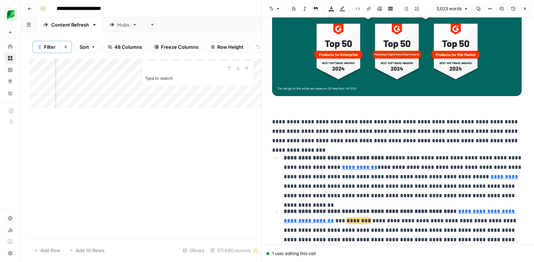
scroll to position [2123, 0]
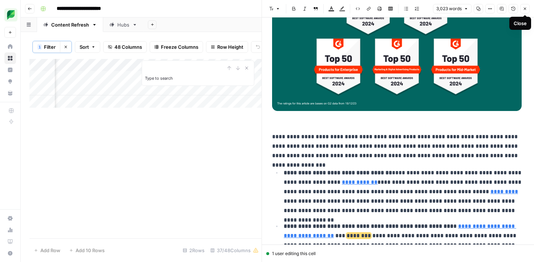
click at [426, 142] on p "**********" at bounding box center [398, 146] width 252 height 28
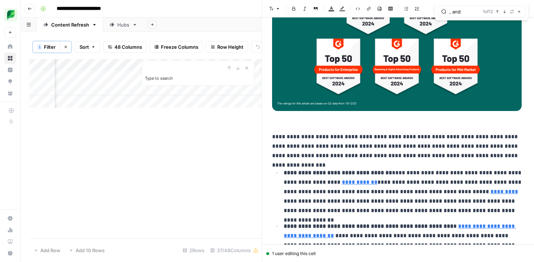
type input ", and"
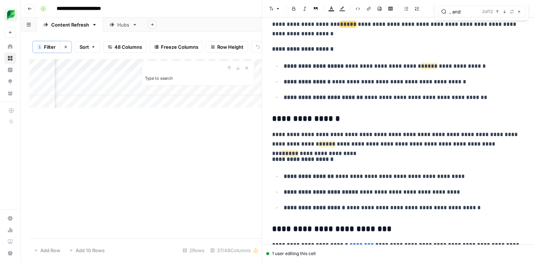
scroll to position [964, 0]
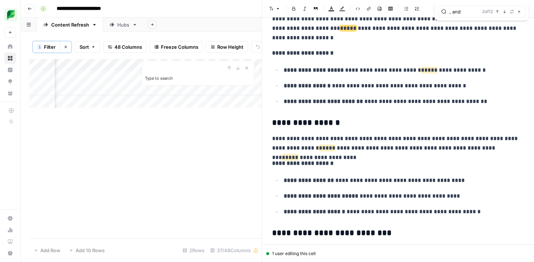
click at [422, 73] on p "**********" at bounding box center [404, 69] width 240 height 9
click at [340, 31] on span "*****" at bounding box center [348, 27] width 16 height 5
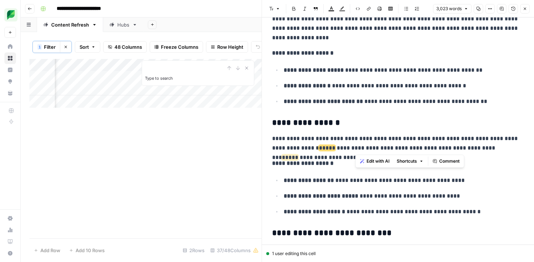
click at [298, 154] on span "*****" at bounding box center [290, 156] width 16 height 5
click at [319, 149] on span "*****" at bounding box center [327, 147] width 16 height 5
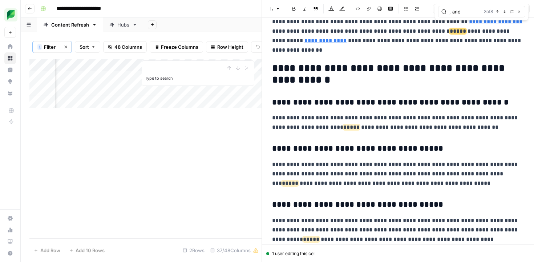
scroll to position [6218, 0]
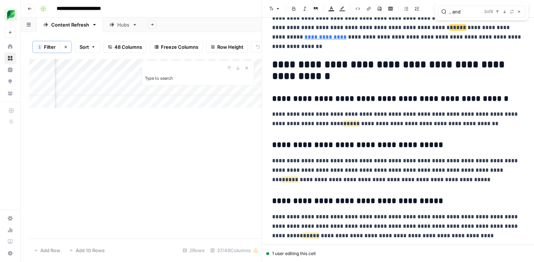
click at [450, 30] on span "*****" at bounding box center [458, 27] width 16 height 5
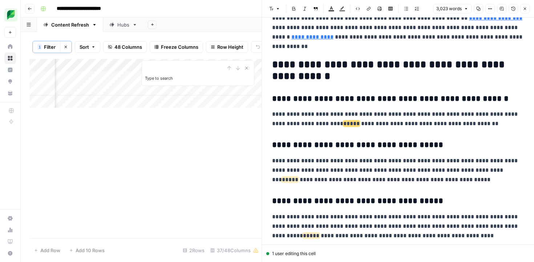
click at [343, 125] on span "*****" at bounding box center [351, 123] width 16 height 5
click at [298, 177] on span "*****" at bounding box center [290, 179] width 16 height 5
click at [319, 233] on span "*****" at bounding box center [311, 235] width 16 height 5
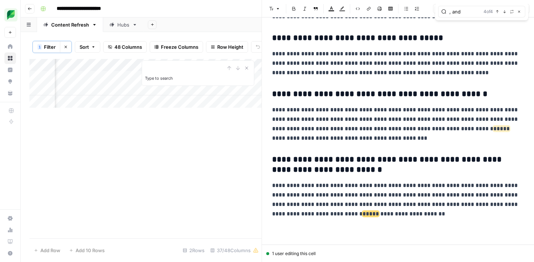
scroll to position [6381, 0]
click at [493, 131] on span "*****" at bounding box center [501, 127] width 16 height 5
click at [363, 215] on span "*****" at bounding box center [371, 212] width 16 height 5
type input ", or"
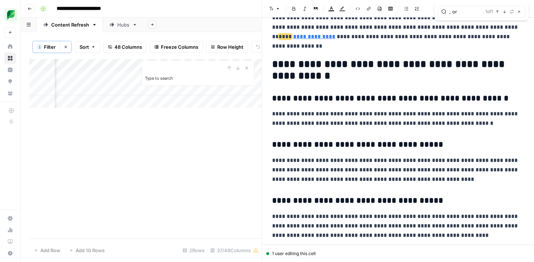
scroll to position [6218, 0]
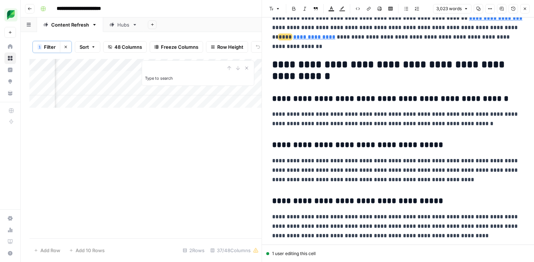
click at [292, 34] on span "****" at bounding box center [285, 36] width 13 height 5
click at [524, 11] on button "Close" at bounding box center [524, 8] width 9 height 9
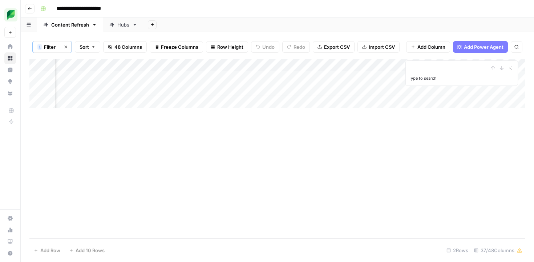
click at [509, 68] on icon "Close Search" at bounding box center [511, 68] width 6 height 6
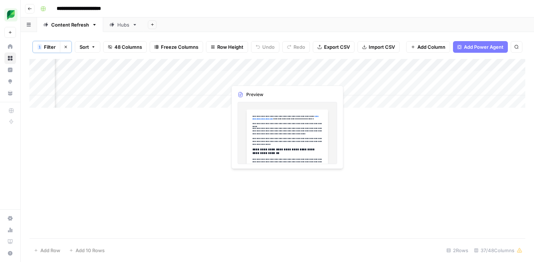
click at [269, 79] on div "Add Column" at bounding box center [277, 83] width 496 height 49
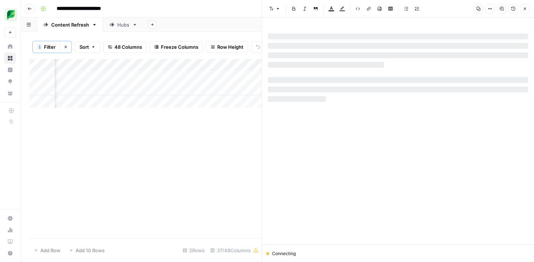
click at [492, 10] on icon "button" at bounding box center [490, 9] width 4 height 4
click at [458, 76] on span "Code" at bounding box center [468, 76] width 35 height 7
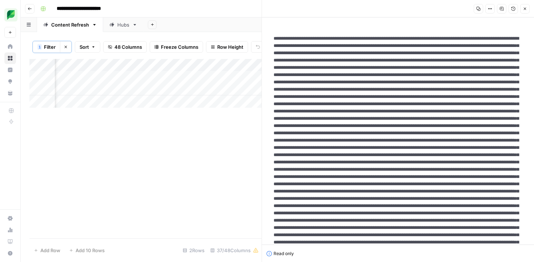
click at [522, 8] on button "Close" at bounding box center [524, 8] width 9 height 9
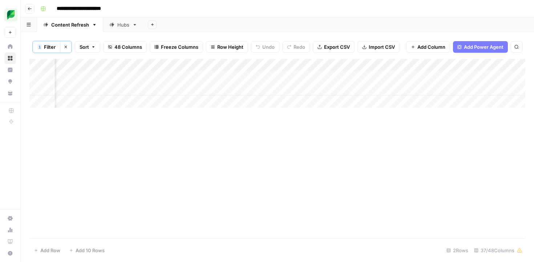
scroll to position [0, 1303]
click at [280, 76] on div "Add Column" at bounding box center [277, 83] width 496 height 49
click at [295, 77] on div "Add Column" at bounding box center [277, 83] width 496 height 49
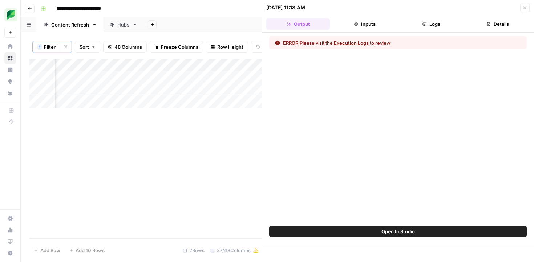
click at [419, 27] on button "Logs" at bounding box center [432, 24] width 64 height 12
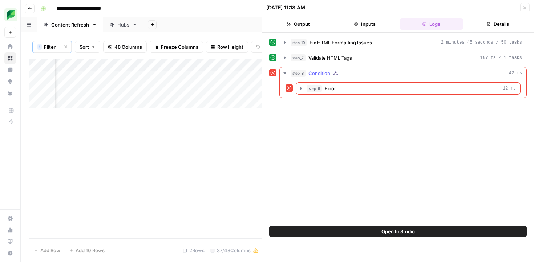
click at [384, 77] on button "step_8 Condition 42 ms" at bounding box center [403, 73] width 247 height 12
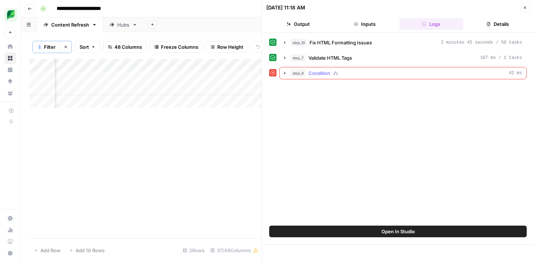
click at [286, 74] on icon "button" at bounding box center [285, 73] width 6 height 6
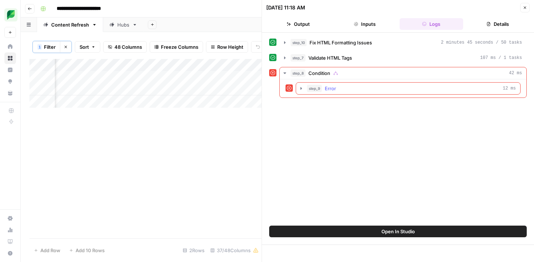
click at [301, 89] on icon "button" at bounding box center [301, 88] width 1 height 3
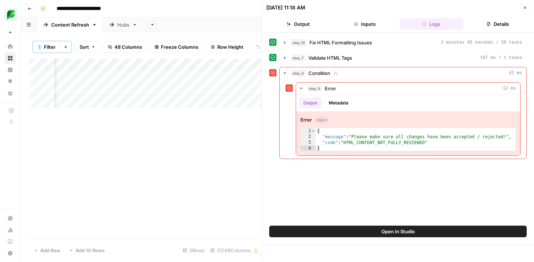
click at [523, 8] on icon "button" at bounding box center [525, 7] width 4 height 4
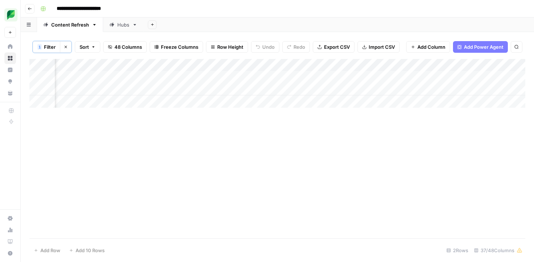
scroll to position [0, 1029]
click at [188, 76] on div "Add Column" at bounding box center [277, 83] width 496 height 49
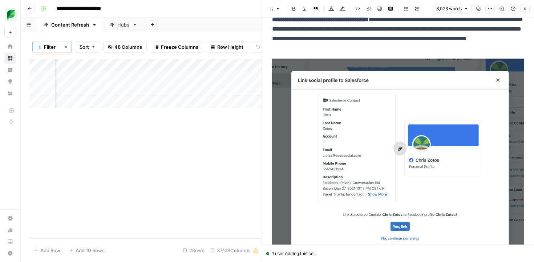
scroll to position [4338, 0]
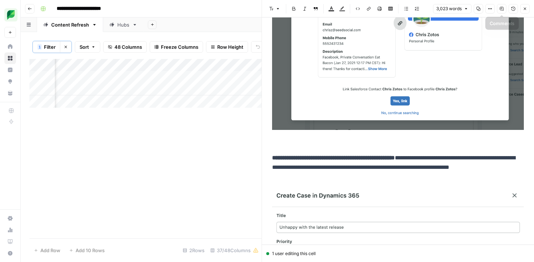
click at [504, 11] on button "Comments" at bounding box center [501, 8] width 9 height 9
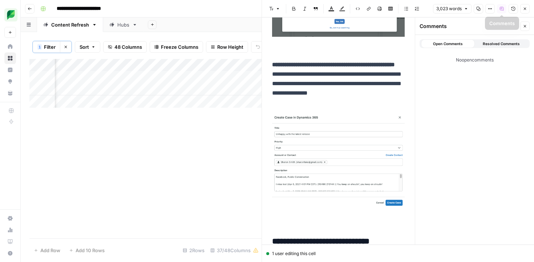
scroll to position [5264, 0]
click at [503, 11] on button "Comments" at bounding box center [501, 8] width 9 height 9
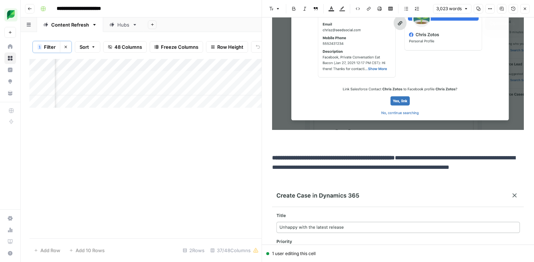
scroll to position [4338, 0]
click at [493, 10] on button "Options" at bounding box center [489, 8] width 9 height 9
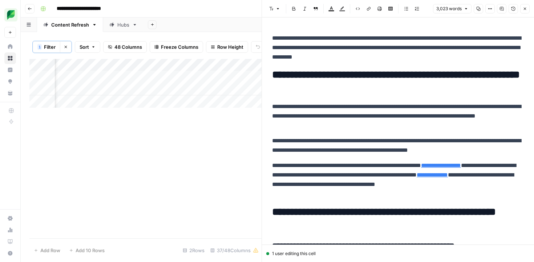
scroll to position [6079, 0]
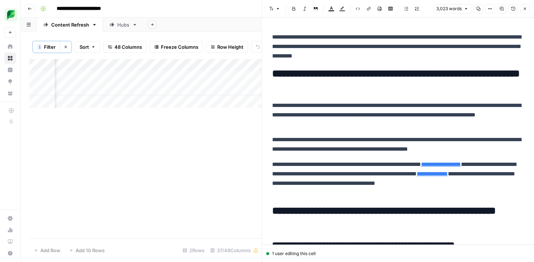
click at [527, 10] on icon "button" at bounding box center [525, 9] width 4 height 4
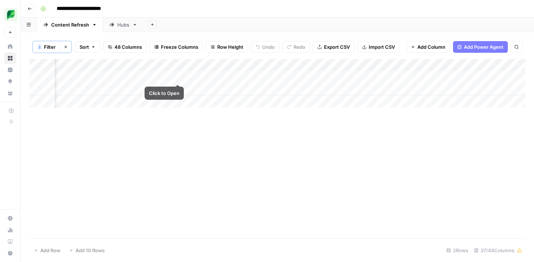
scroll to position [0, 1424]
click at [185, 76] on div "Add Column" at bounding box center [277, 83] width 496 height 49
click at [176, 76] on div "Add Column" at bounding box center [277, 83] width 496 height 49
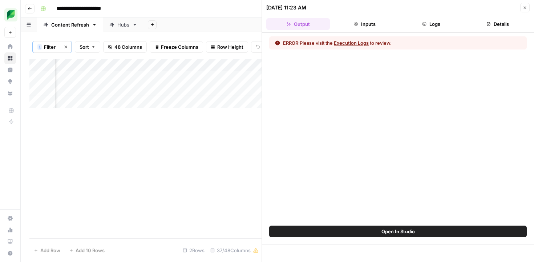
click at [361, 45] on button "Execution Logs" at bounding box center [351, 42] width 35 height 7
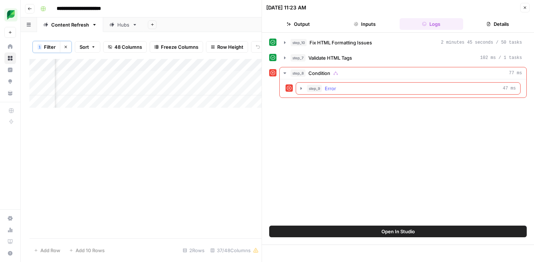
click at [299, 89] on icon "button" at bounding box center [301, 88] width 6 height 6
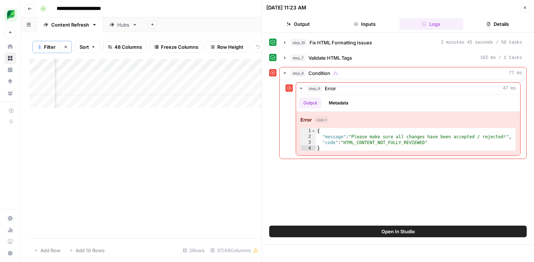
scroll to position [0, 2376]
click at [522, 8] on button "Close" at bounding box center [524, 7] width 9 height 9
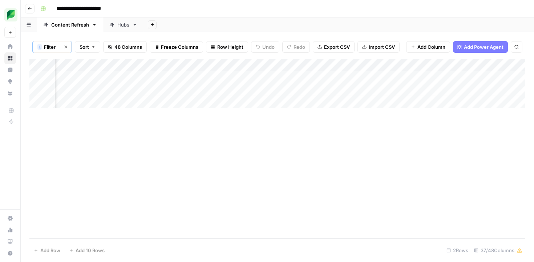
scroll to position [0, 889]
click at [327, 77] on div "Add Column" at bounding box center [277, 83] width 496 height 49
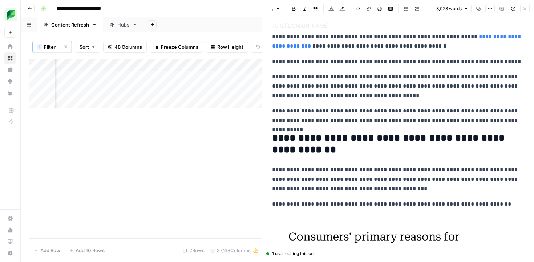
click at [457, 122] on p "**********" at bounding box center [398, 115] width 252 height 19
copy div "**********"
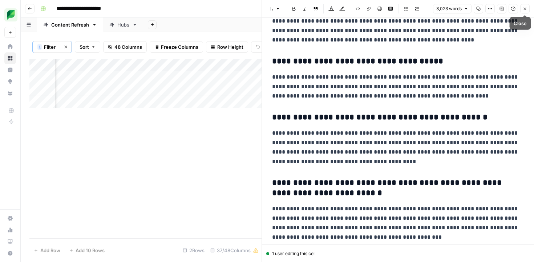
drag, startPoint x: 526, startPoint y: 11, endPoint x: 486, endPoint y: 37, distance: 48.2
click at [526, 11] on button "Close" at bounding box center [524, 8] width 9 height 9
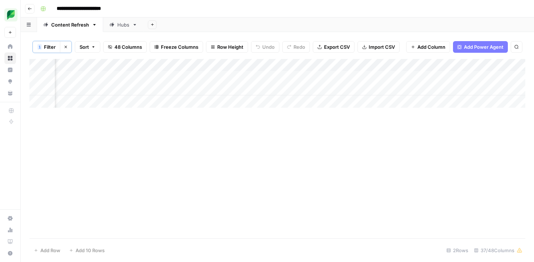
scroll to position [0, 452]
click at [108, 77] on div "Add Column" at bounding box center [277, 83] width 496 height 49
click at [197, 75] on div "Add Column" at bounding box center [277, 83] width 496 height 49
click at [197, 77] on div "Add Column" at bounding box center [277, 83] width 496 height 49
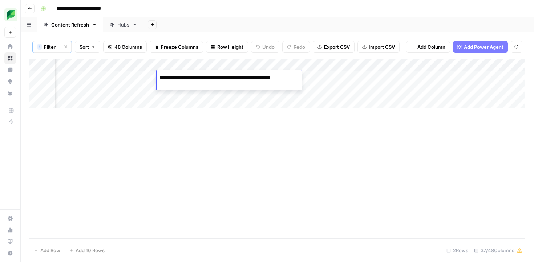
drag, startPoint x: 218, startPoint y: 132, endPoint x: 241, endPoint y: 110, distance: 32.1
click at [218, 132] on div "Add Column" at bounding box center [277, 148] width 496 height 179
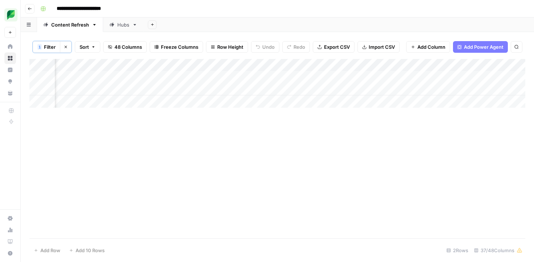
click at [252, 78] on div "Add Column" at bounding box center [277, 83] width 496 height 49
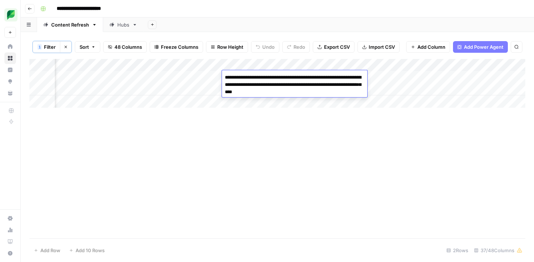
click at [252, 78] on textarea "**********" at bounding box center [294, 84] width 145 height 25
click at [158, 166] on div "Add Column" at bounding box center [277, 148] width 496 height 179
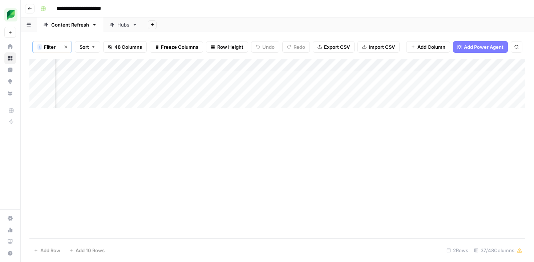
scroll to position [0, 148]
click at [325, 78] on div "Add Column" at bounding box center [277, 83] width 496 height 49
click at [413, 76] on div "Add Column" at bounding box center [277, 83] width 496 height 49
click at [231, 64] on div "Add Column" at bounding box center [277, 83] width 496 height 49
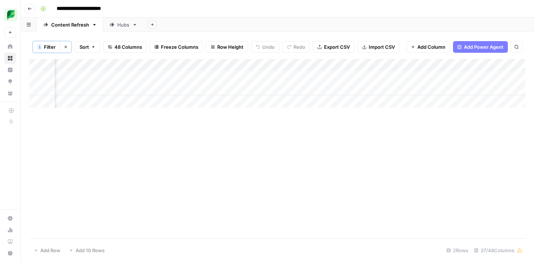
click at [359, 144] on div "Add Column" at bounding box center [277, 148] width 496 height 179
click at [256, 76] on div "Add Column" at bounding box center [277, 83] width 496 height 49
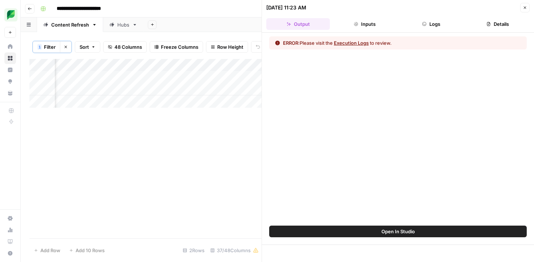
click at [365, 44] on button "Execution Logs" at bounding box center [351, 42] width 35 height 7
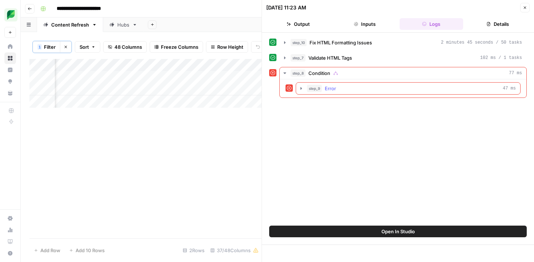
click at [350, 90] on div "step_9 Error 47 ms" at bounding box center [411, 88] width 209 height 7
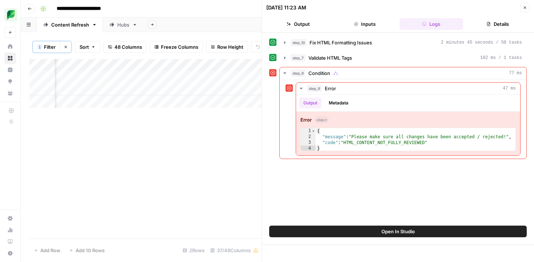
click at [528, 9] on button "Close" at bounding box center [524, 7] width 9 height 9
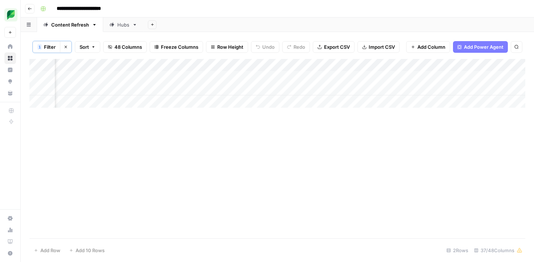
scroll to position [0, 1063]
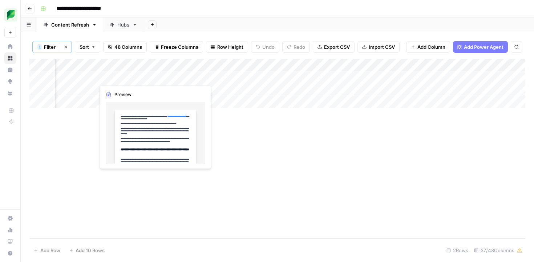
click at [153, 77] on div "Add Column" at bounding box center [277, 83] width 496 height 49
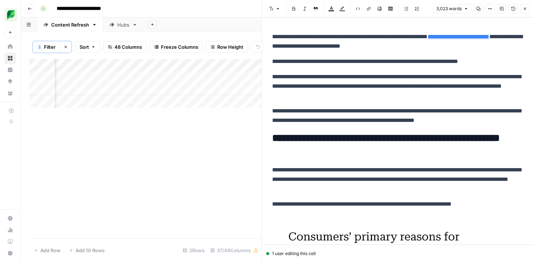
click at [491, 10] on icon "button" at bounding box center [490, 9] width 4 height 4
drag, startPoint x: 491, startPoint y: 10, endPoint x: 499, endPoint y: 11, distance: 8.7
click at [491, 10] on icon "button" at bounding box center [490, 9] width 4 height 4
click at [505, 10] on button "Comments" at bounding box center [501, 8] width 9 height 9
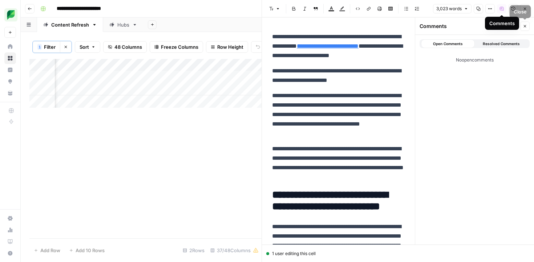
click at [524, 27] on icon "button" at bounding box center [525, 26] width 4 height 4
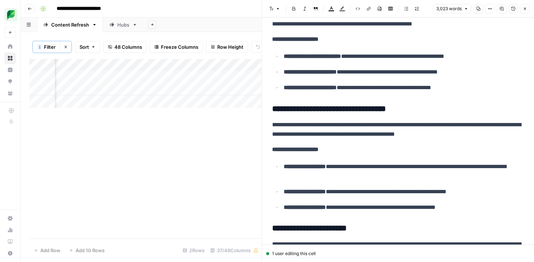
scroll to position [744, 0]
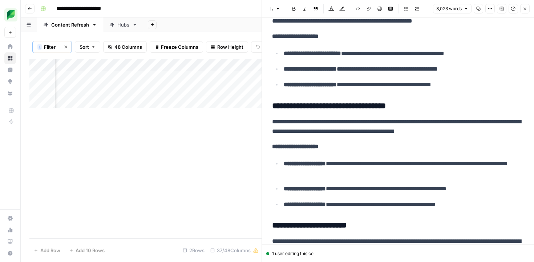
click at [525, 9] on icon "button" at bounding box center [525, 9] width 3 height 3
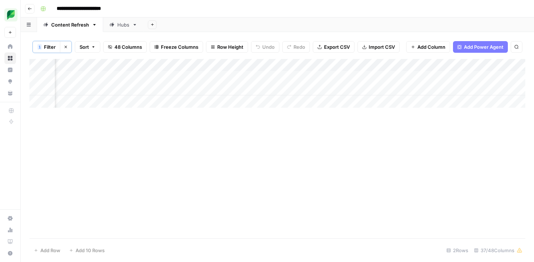
scroll to position [0, 1286]
